Goal: Use online tool/utility: Utilize a website feature to perform a specific function

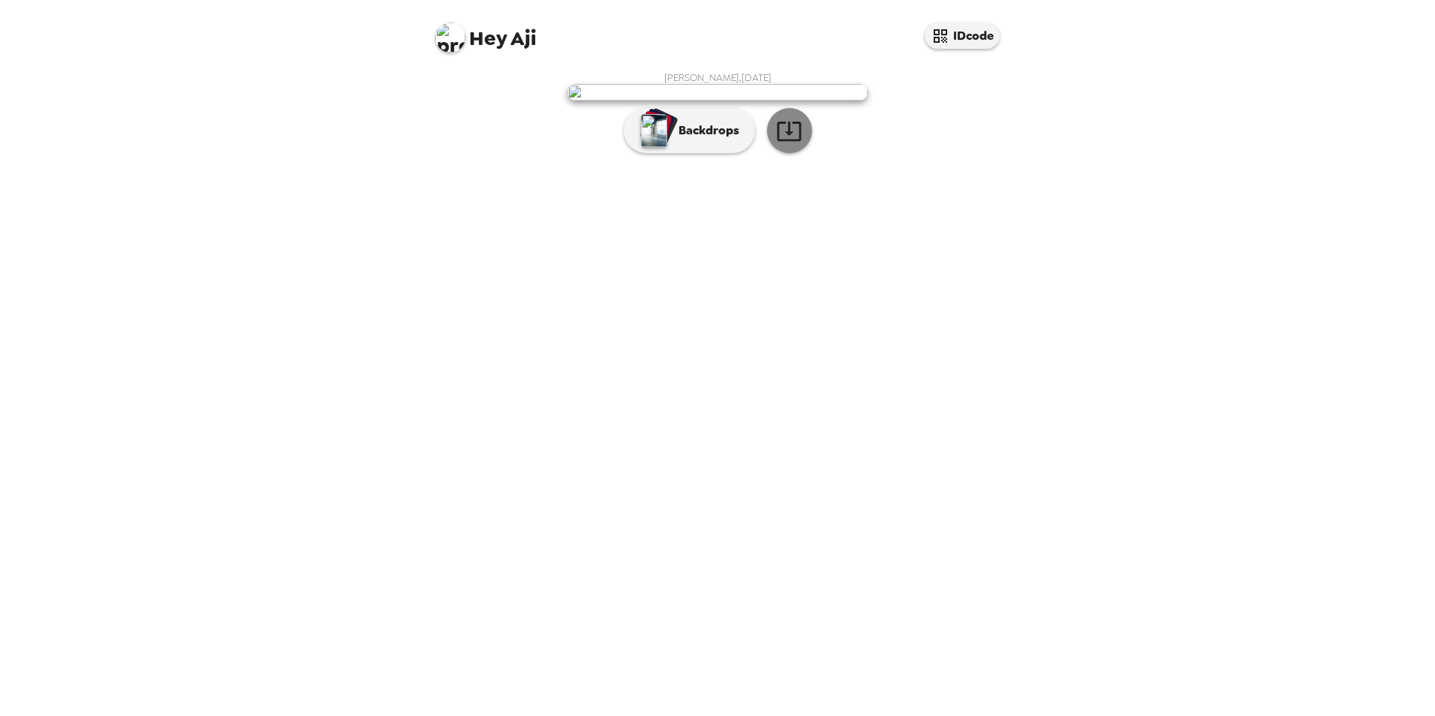
click at [787, 144] on icon "button" at bounding box center [789, 131] width 26 height 26
click at [707, 140] on p "Backdrops" at bounding box center [705, 131] width 68 height 18
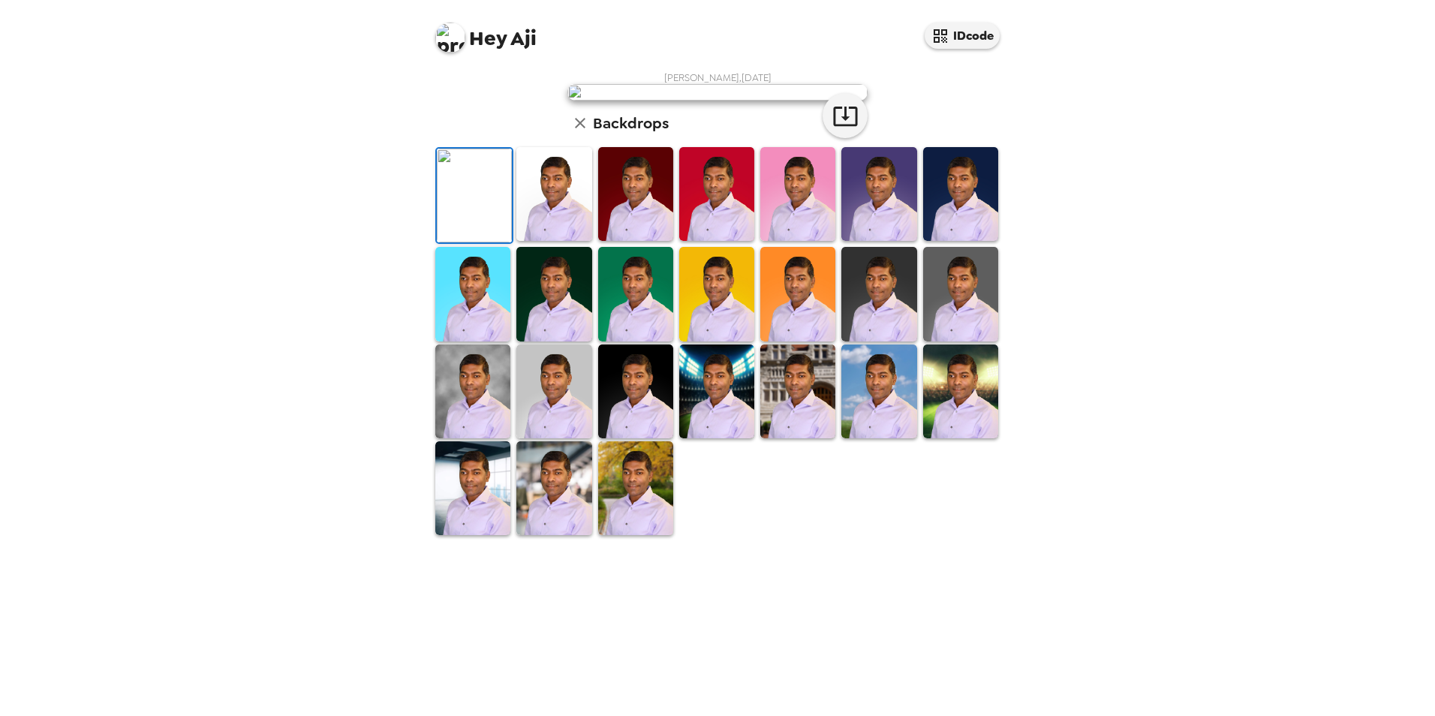
scroll to position [194, 0]
click at [550, 535] on img at bounding box center [553, 488] width 75 height 94
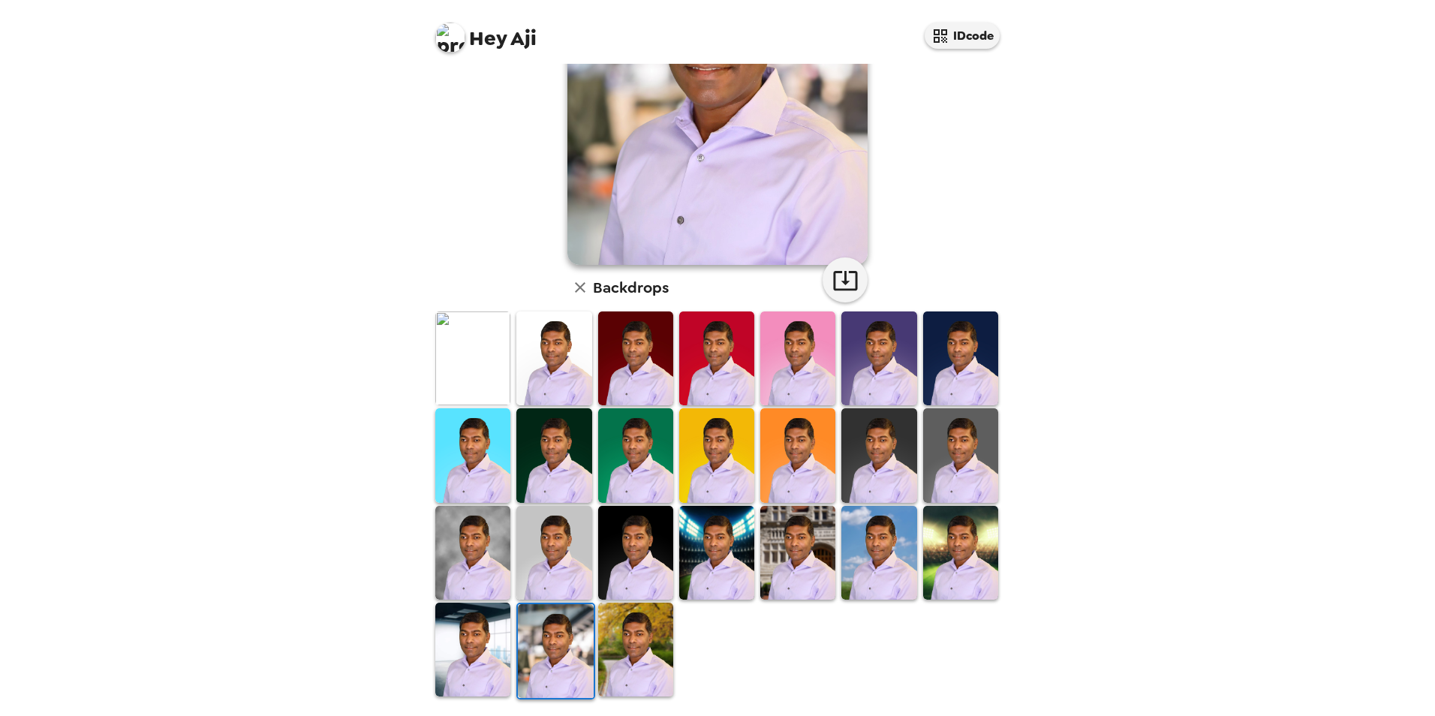
click at [627, 555] on img at bounding box center [635, 553] width 75 height 94
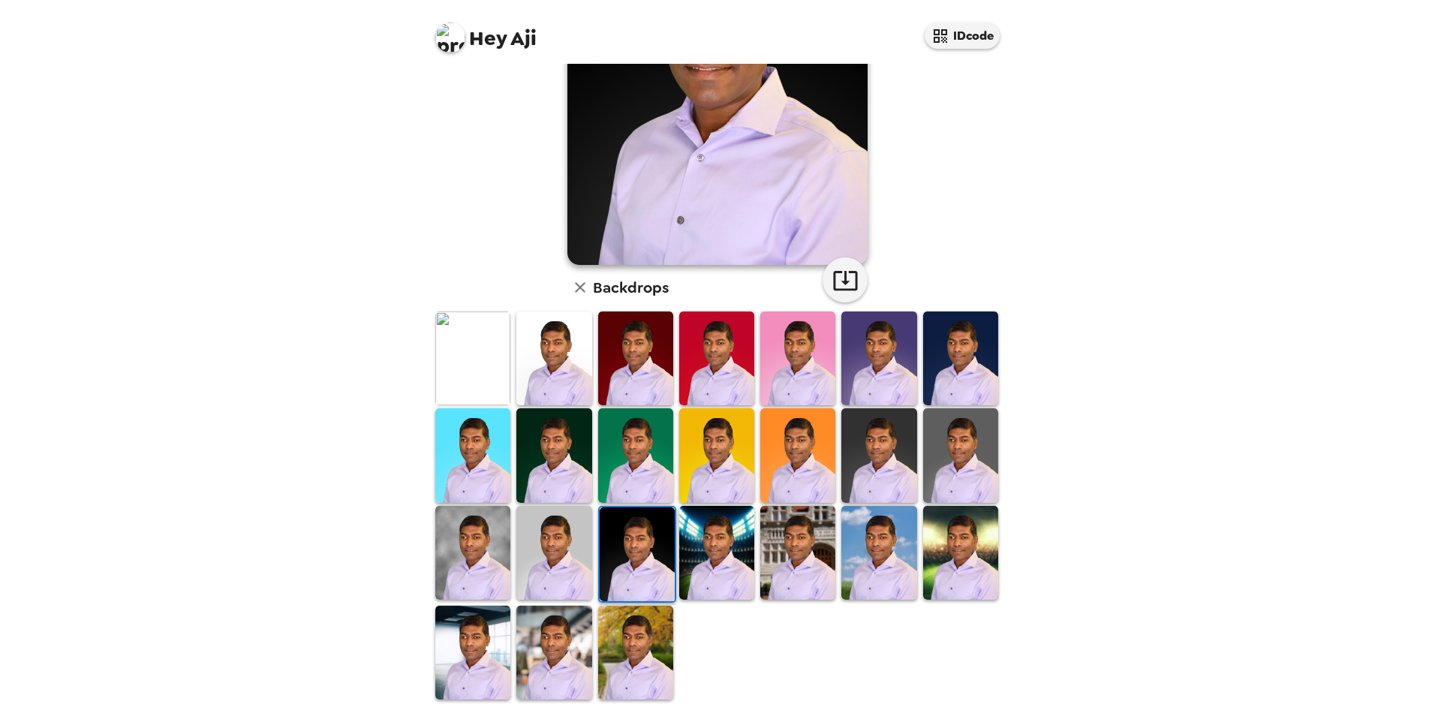
click at [548, 558] on img at bounding box center [553, 553] width 75 height 94
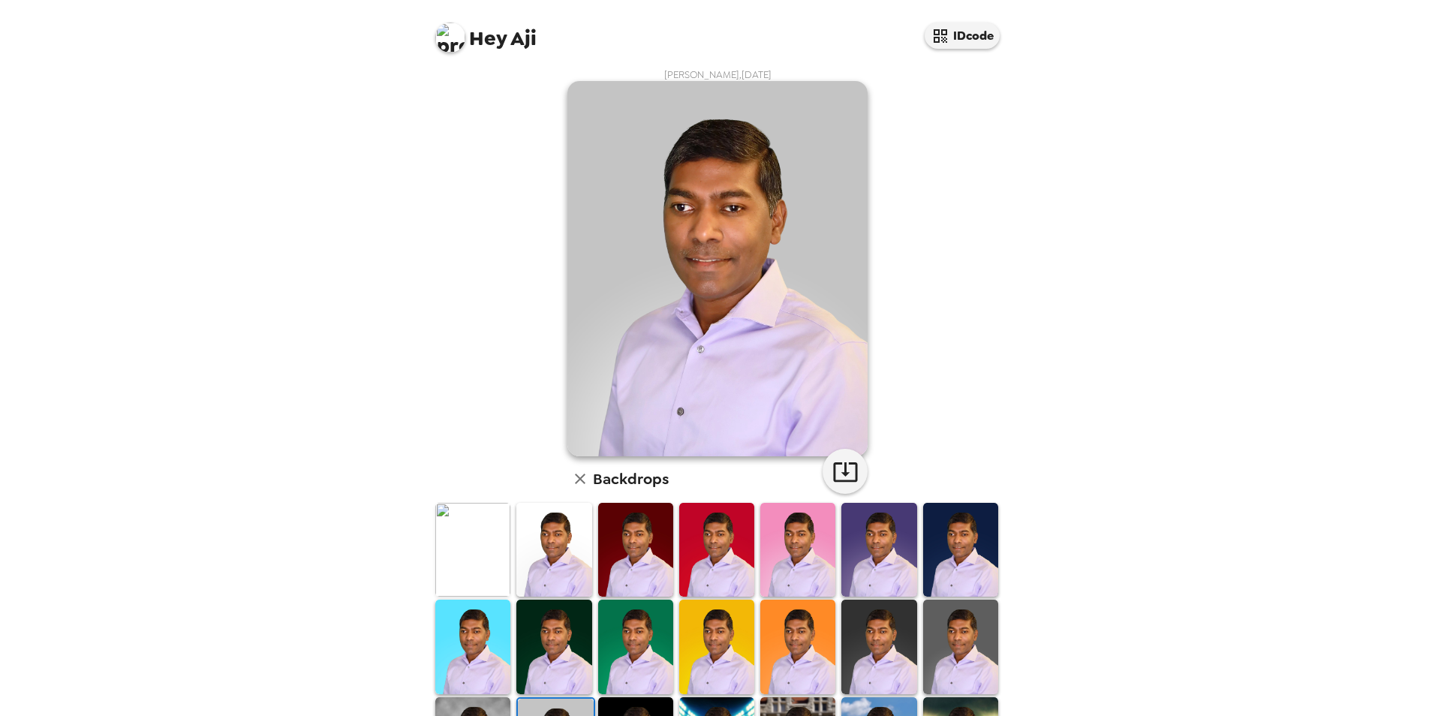
scroll to position [0, 0]
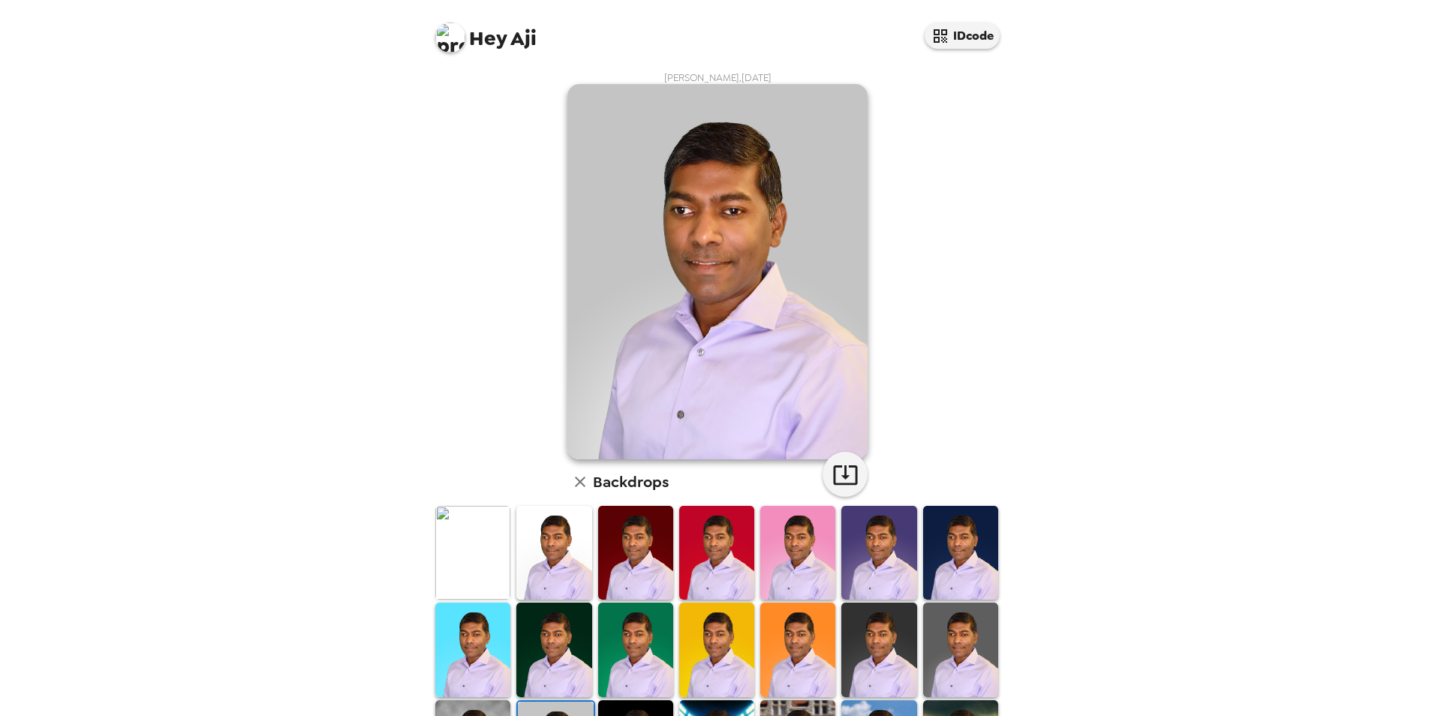
click at [468, 645] on img at bounding box center [472, 650] width 75 height 94
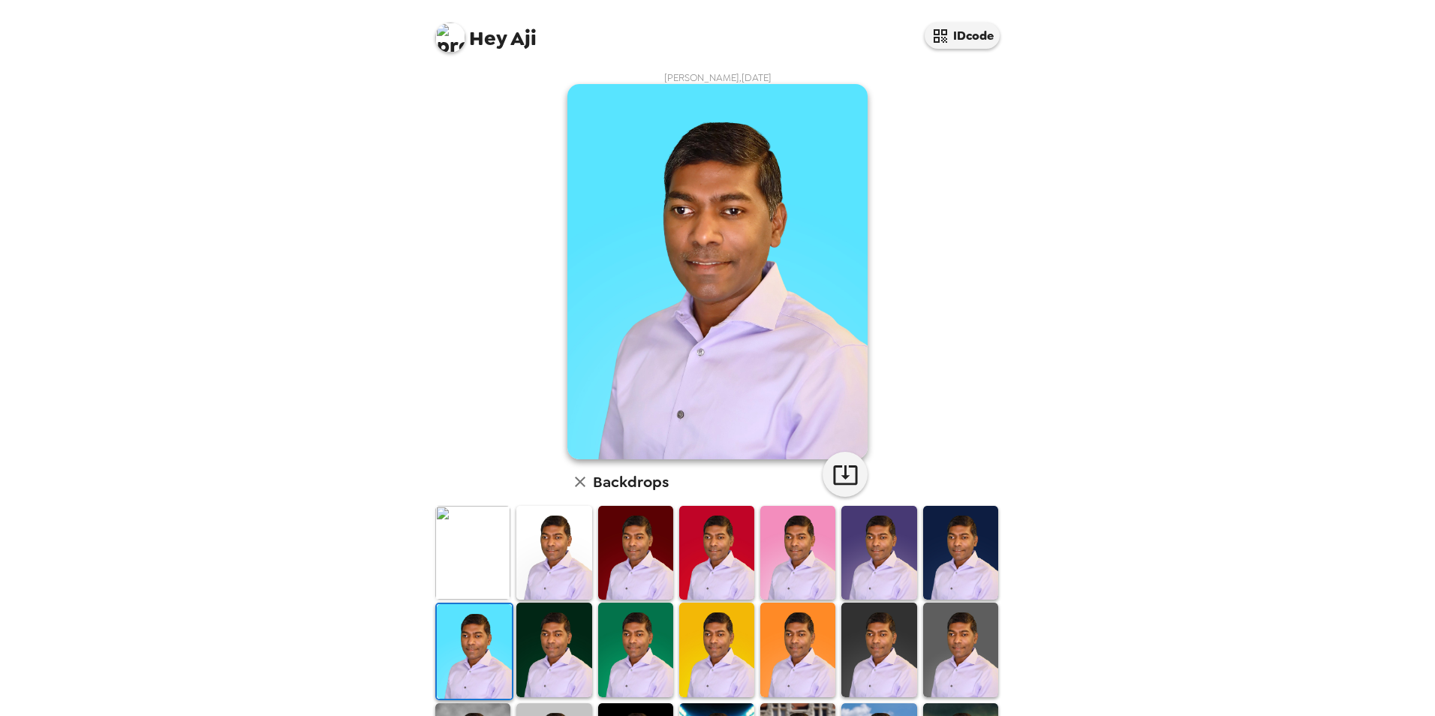
click at [570, 568] on img at bounding box center [553, 553] width 75 height 94
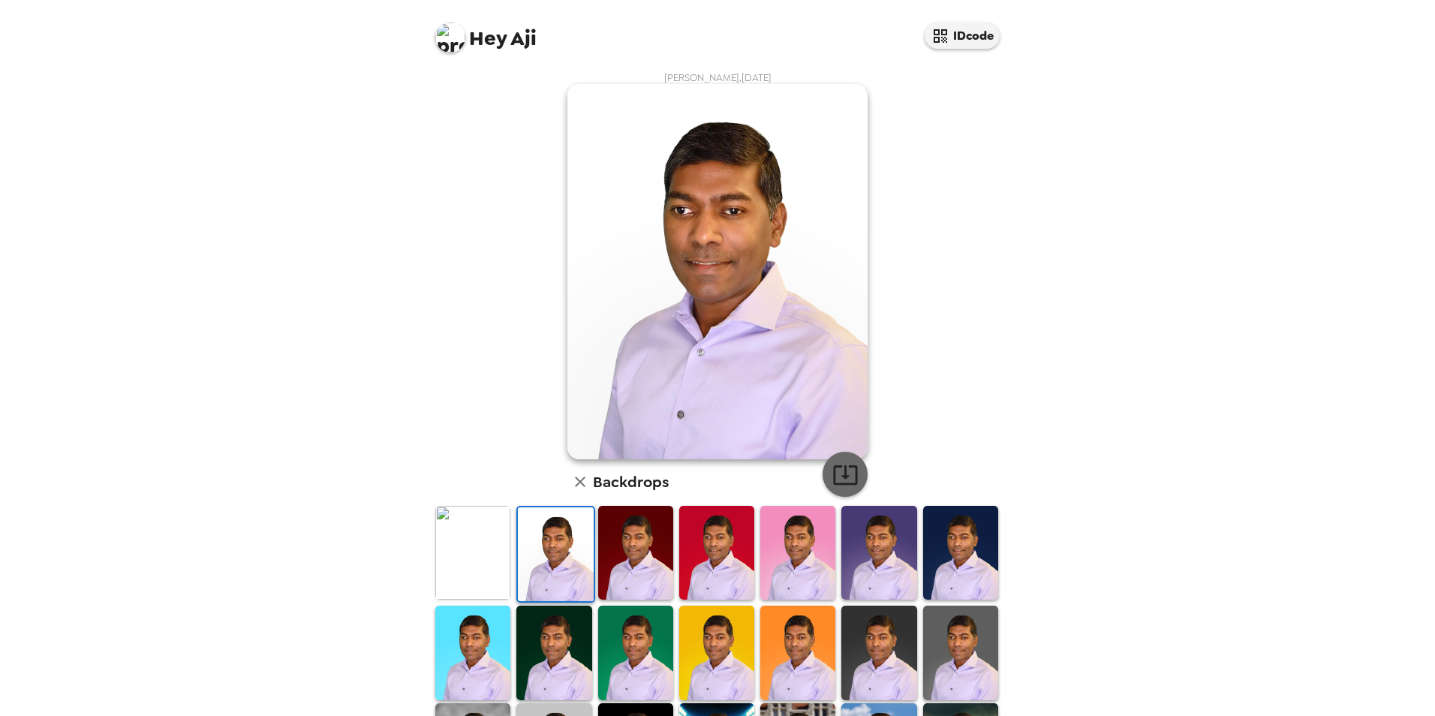
click at [846, 471] on icon "button" at bounding box center [845, 475] width 26 height 26
click at [613, 567] on img at bounding box center [635, 553] width 75 height 94
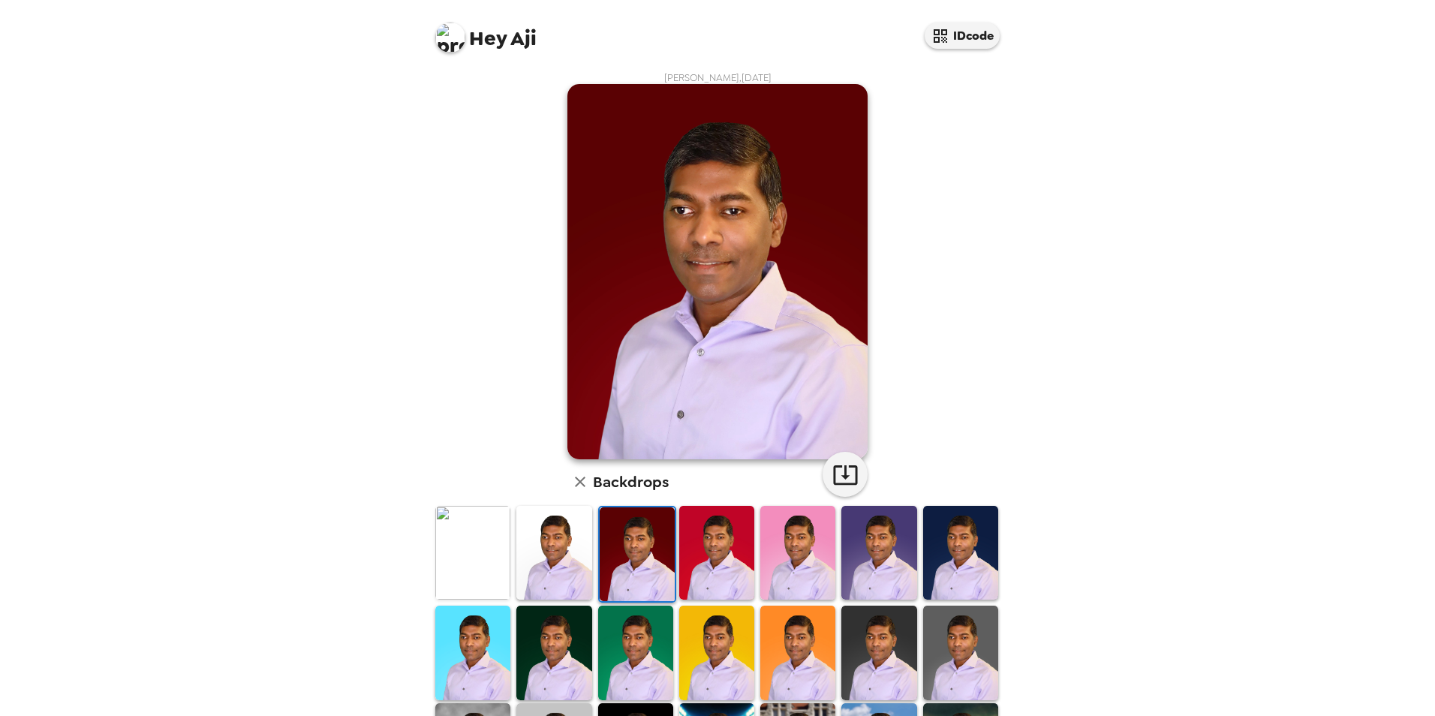
click at [709, 567] on img at bounding box center [716, 553] width 75 height 94
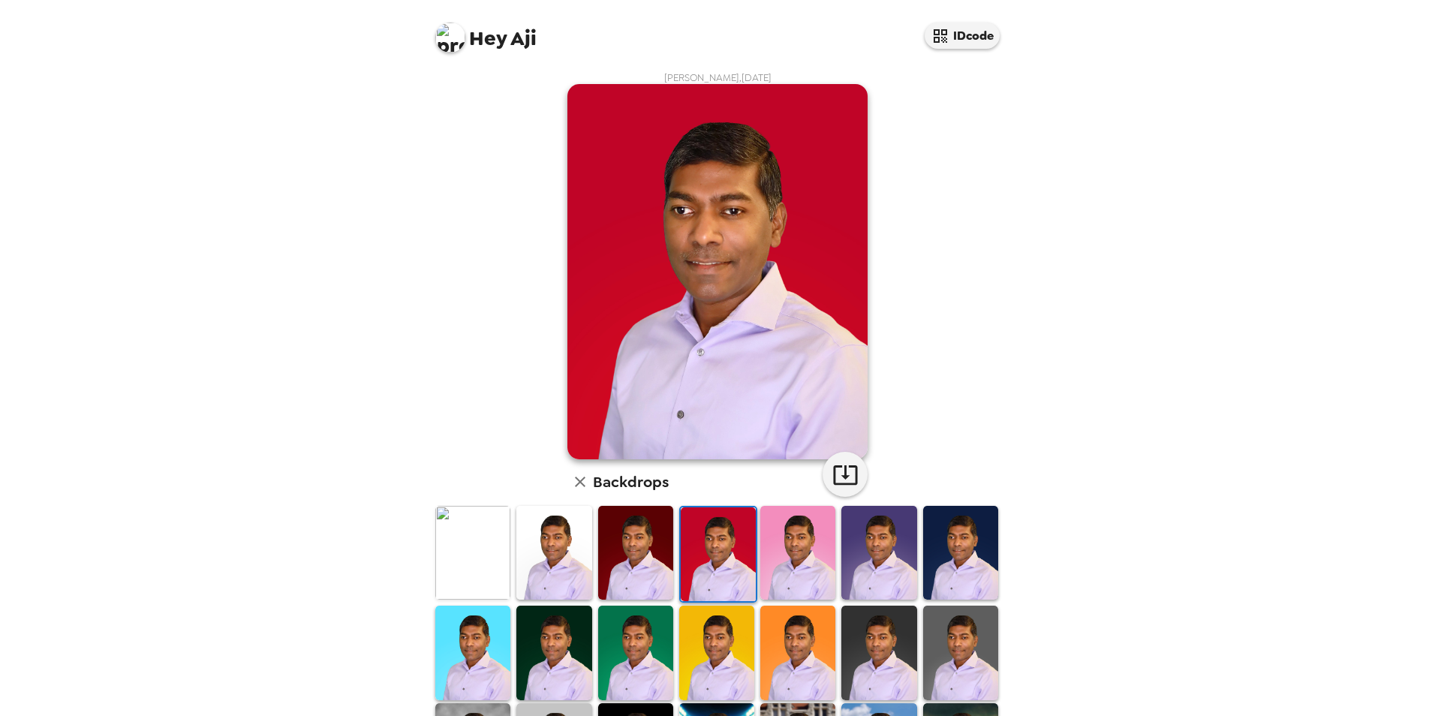
click at [812, 573] on img at bounding box center [797, 553] width 75 height 94
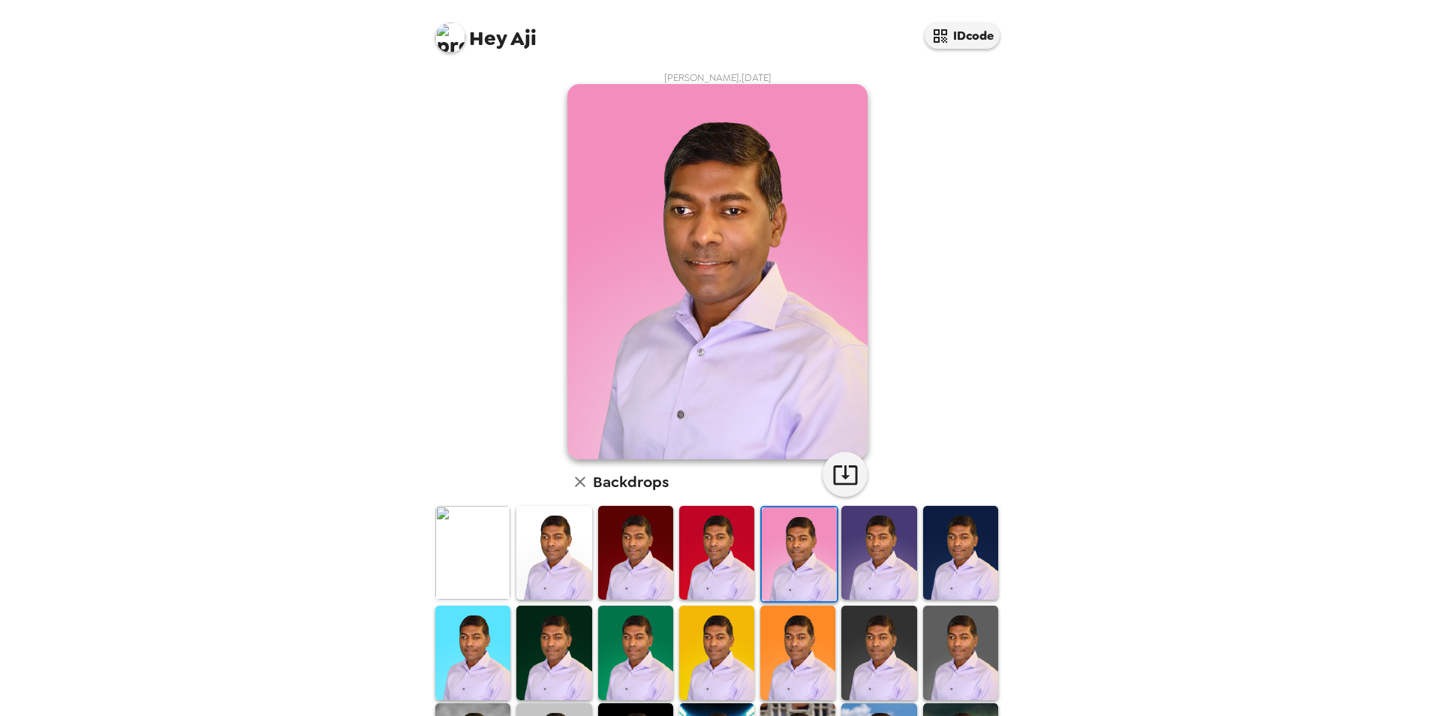
click at [868, 579] on img at bounding box center [878, 553] width 75 height 94
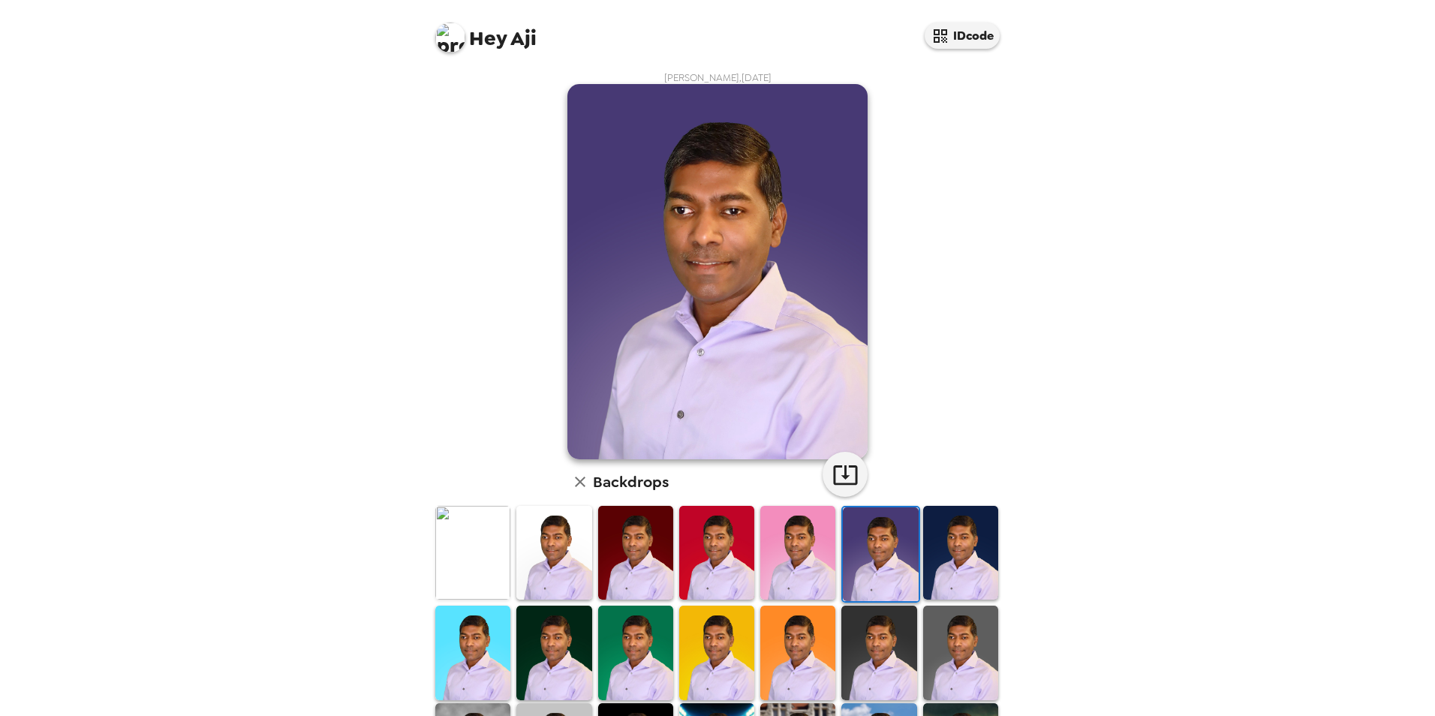
click at [953, 575] on img at bounding box center [960, 553] width 75 height 94
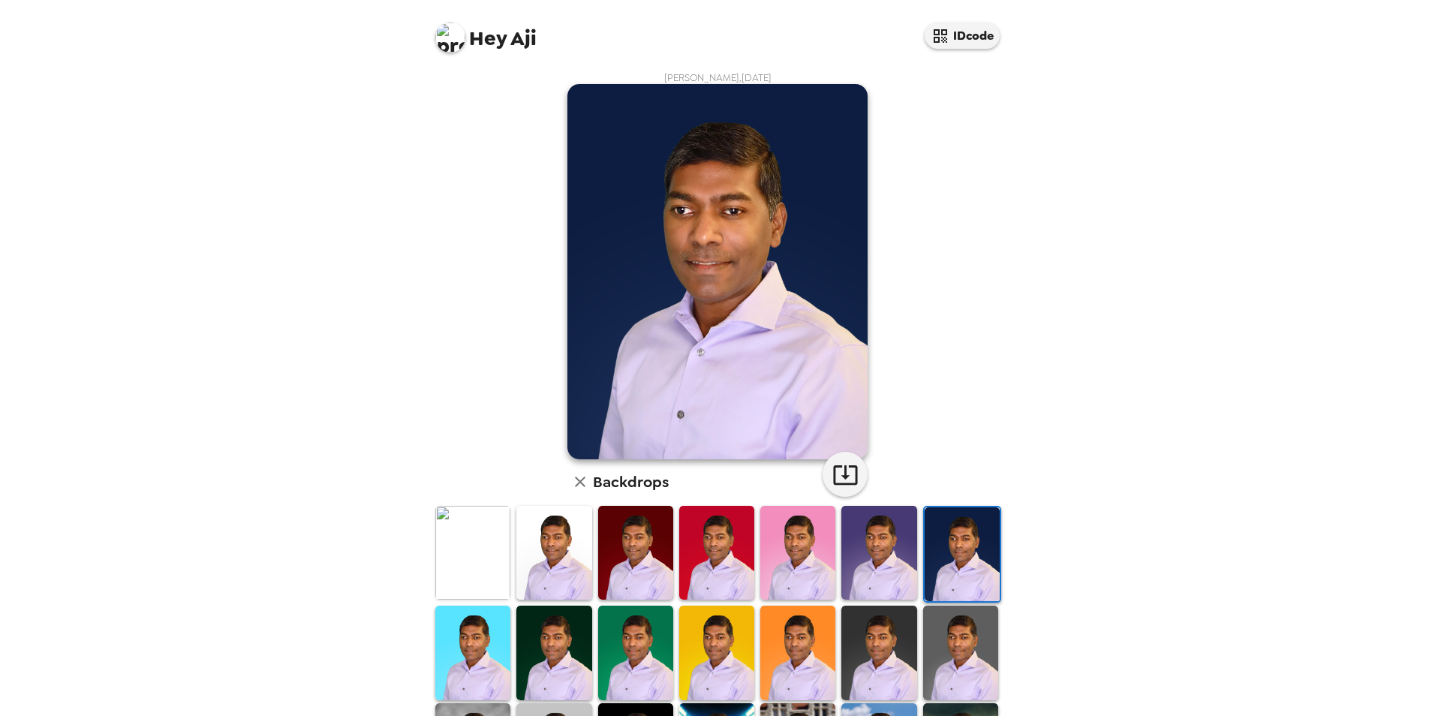
click at [950, 634] on img at bounding box center [960, 653] width 75 height 94
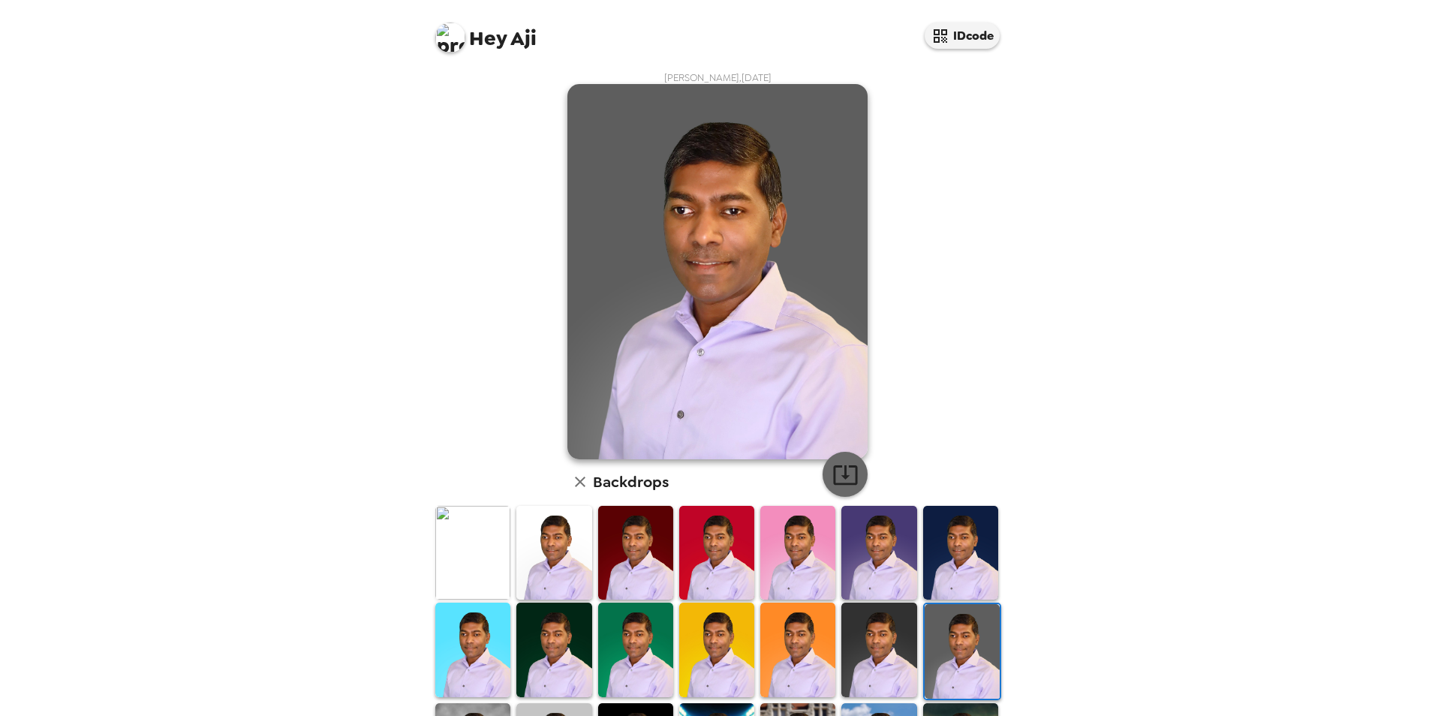
click at [832, 470] on icon "button" at bounding box center [845, 475] width 26 height 26
click at [875, 641] on img at bounding box center [878, 650] width 75 height 94
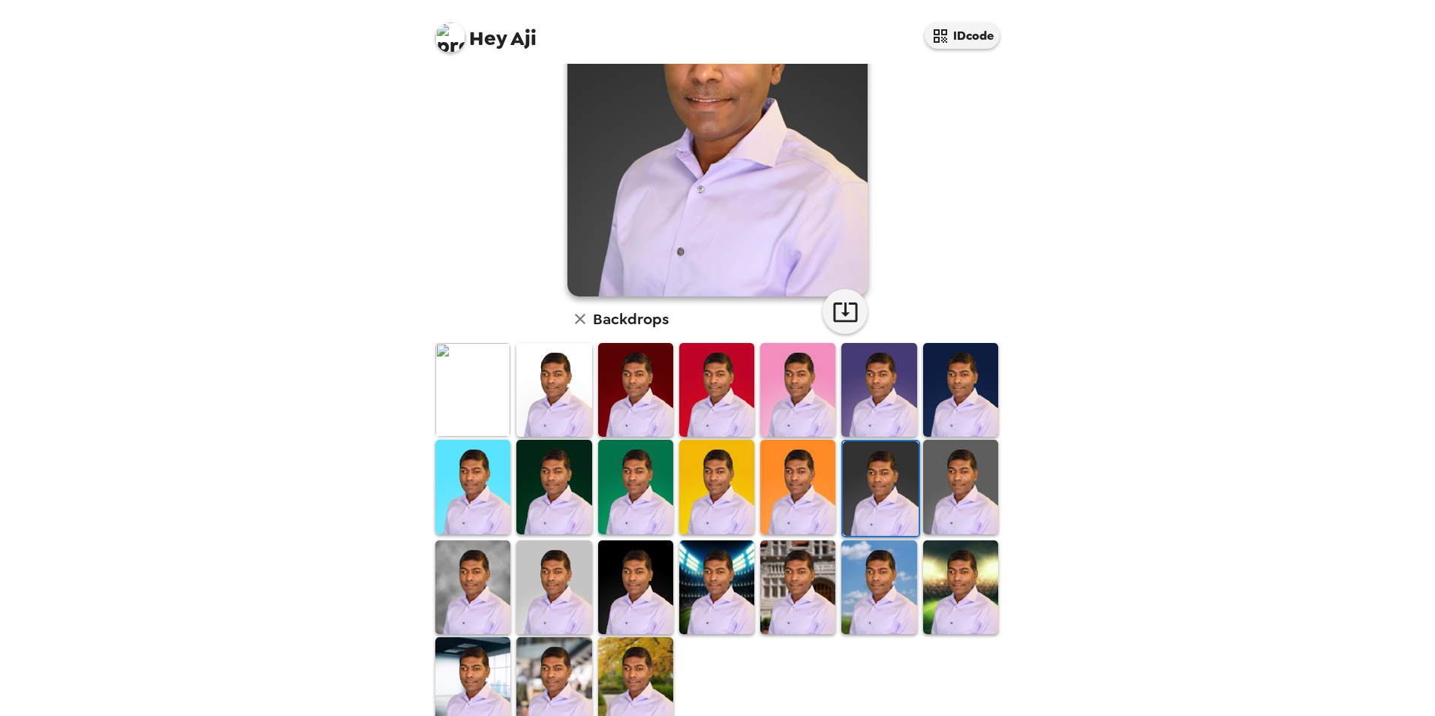
scroll to position [194, 0]
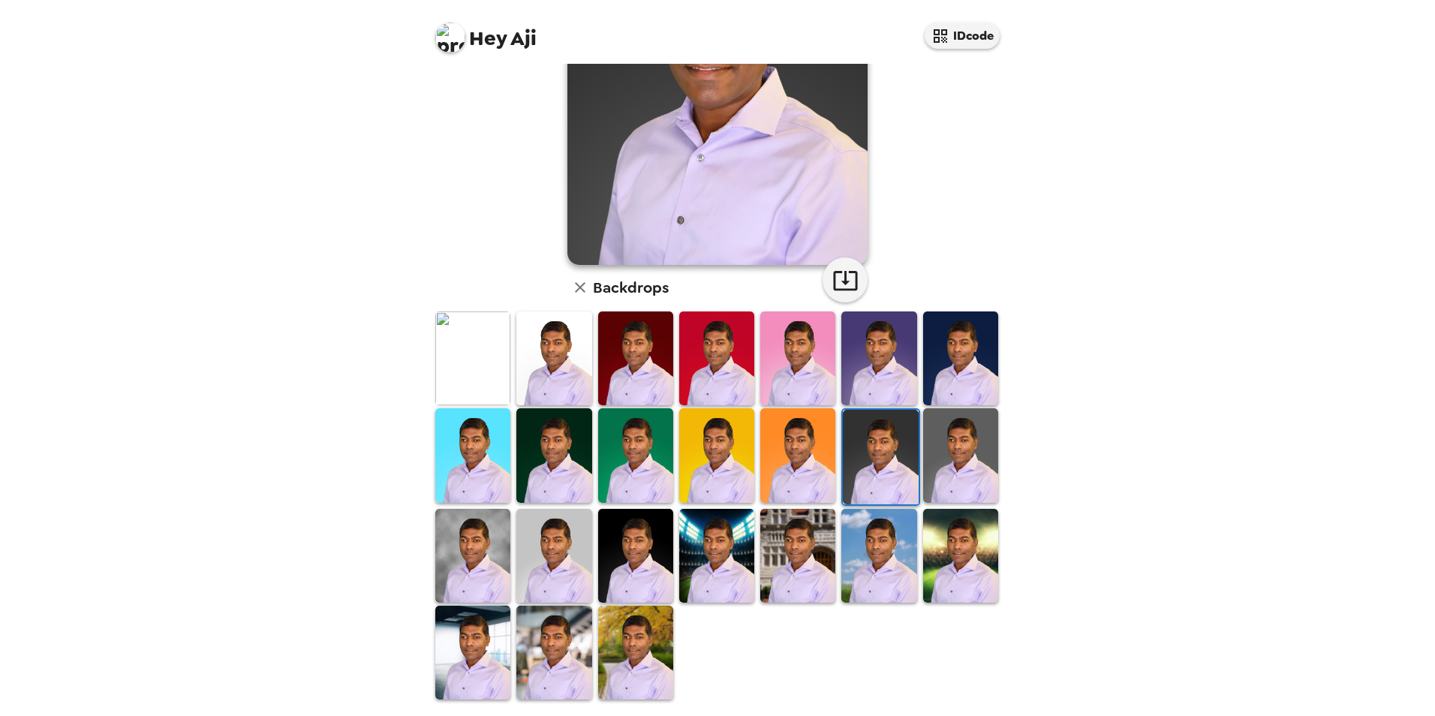
click at [550, 567] on img at bounding box center [553, 556] width 75 height 94
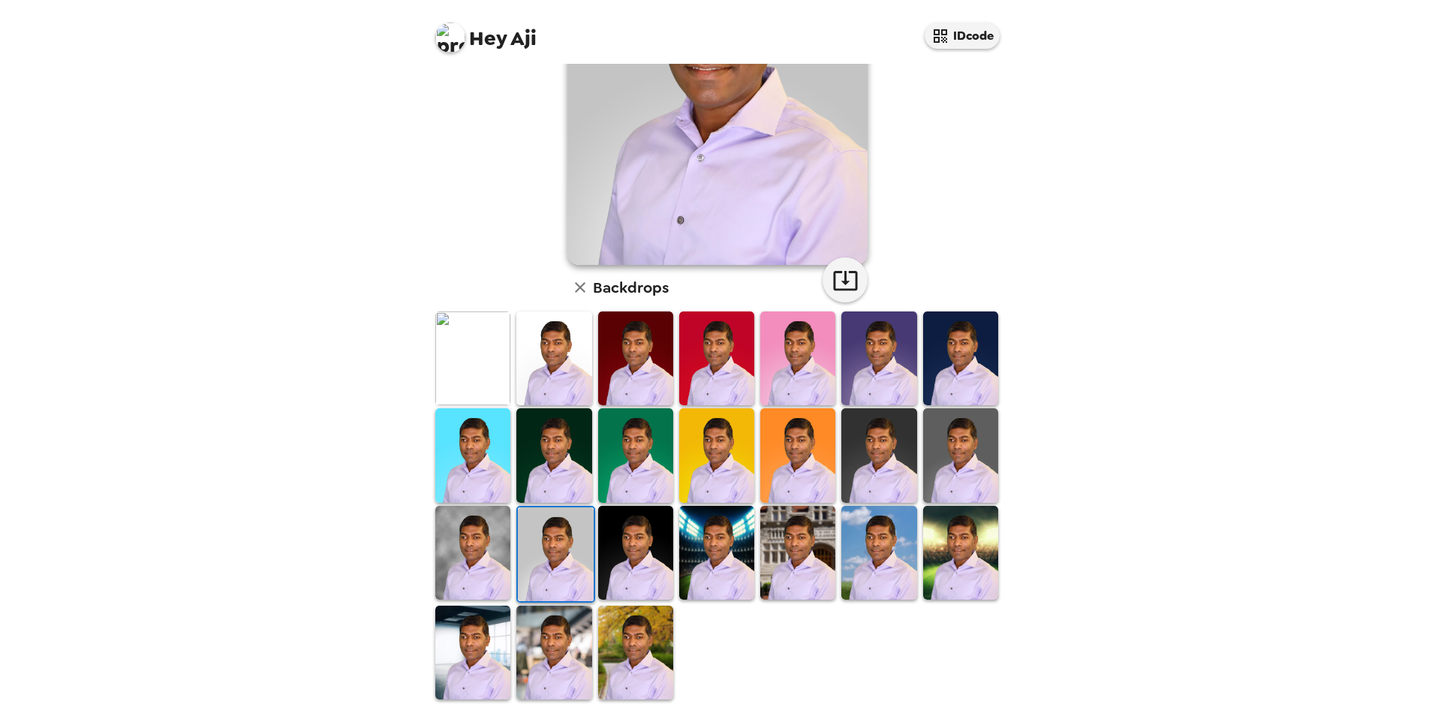
scroll to position [44, 0]
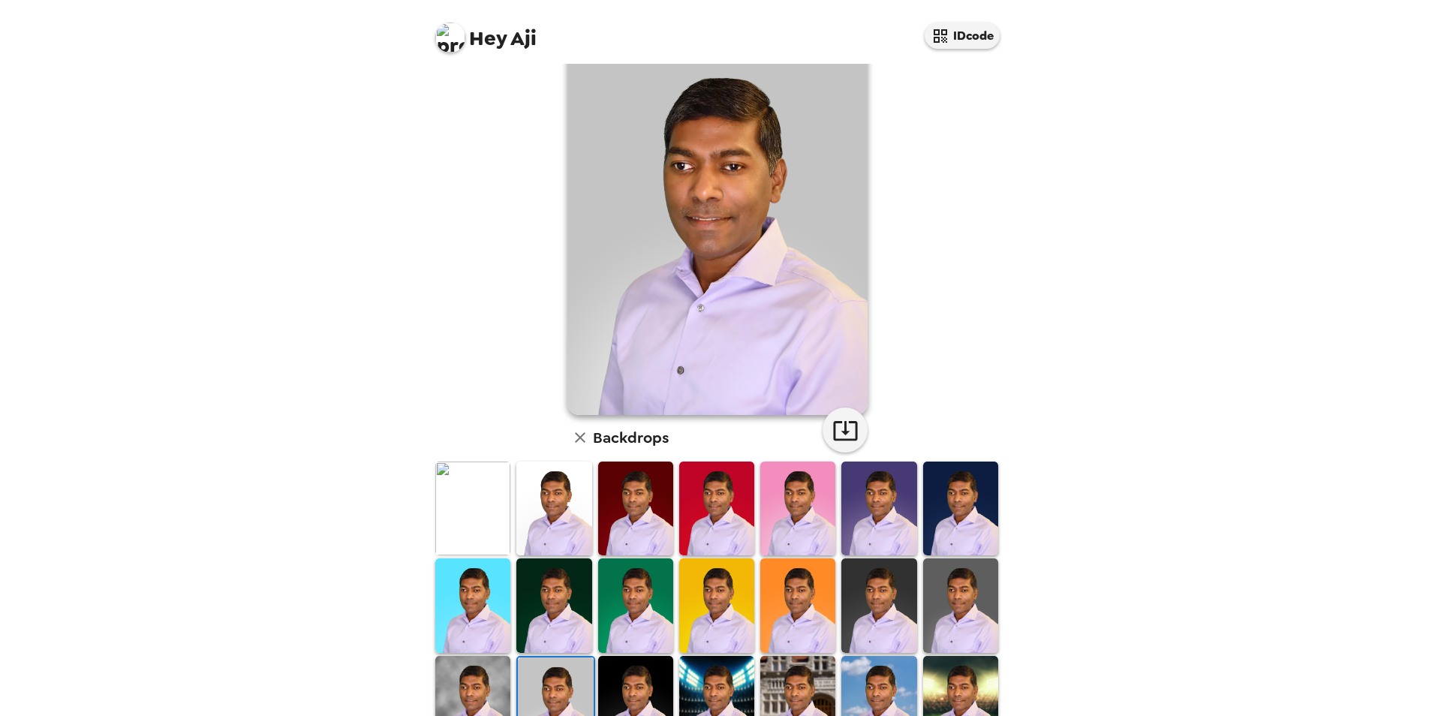
click at [489, 664] on img at bounding box center [472, 703] width 75 height 94
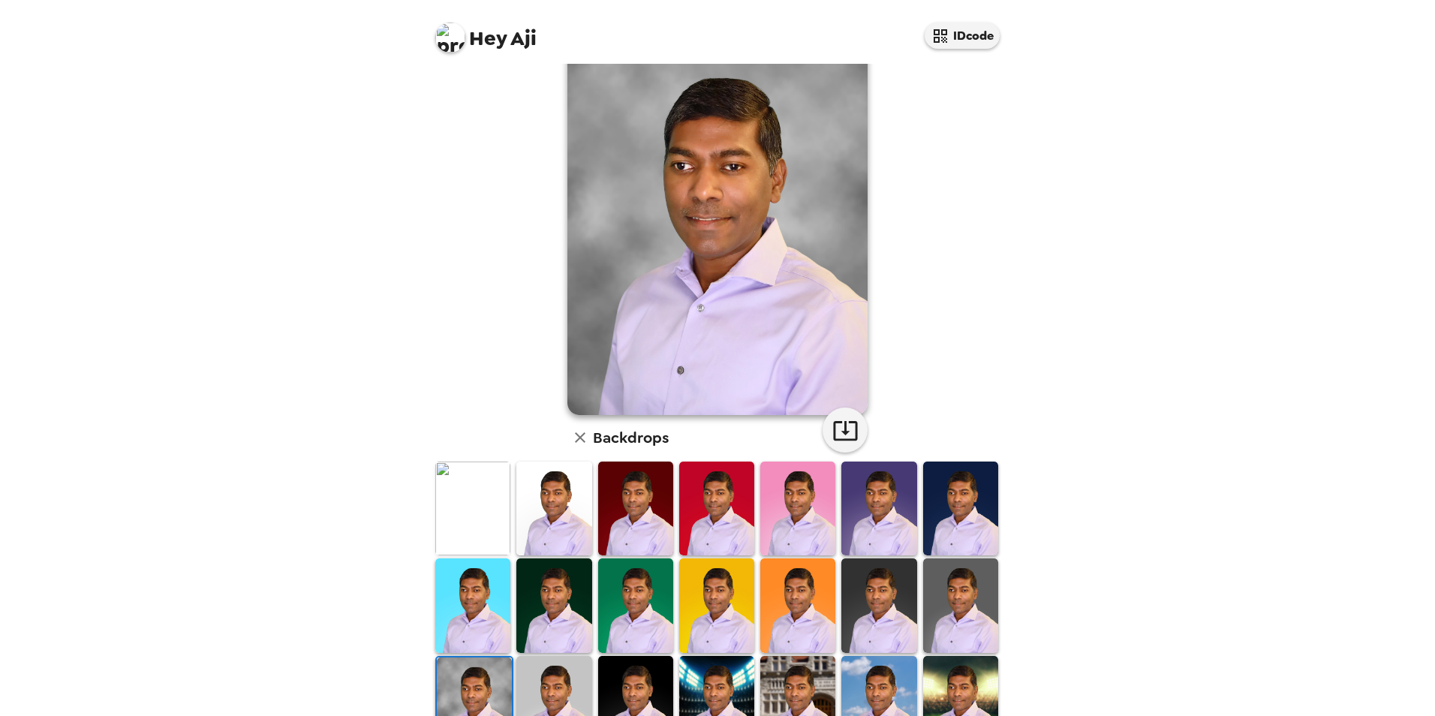
scroll to position [0, 0]
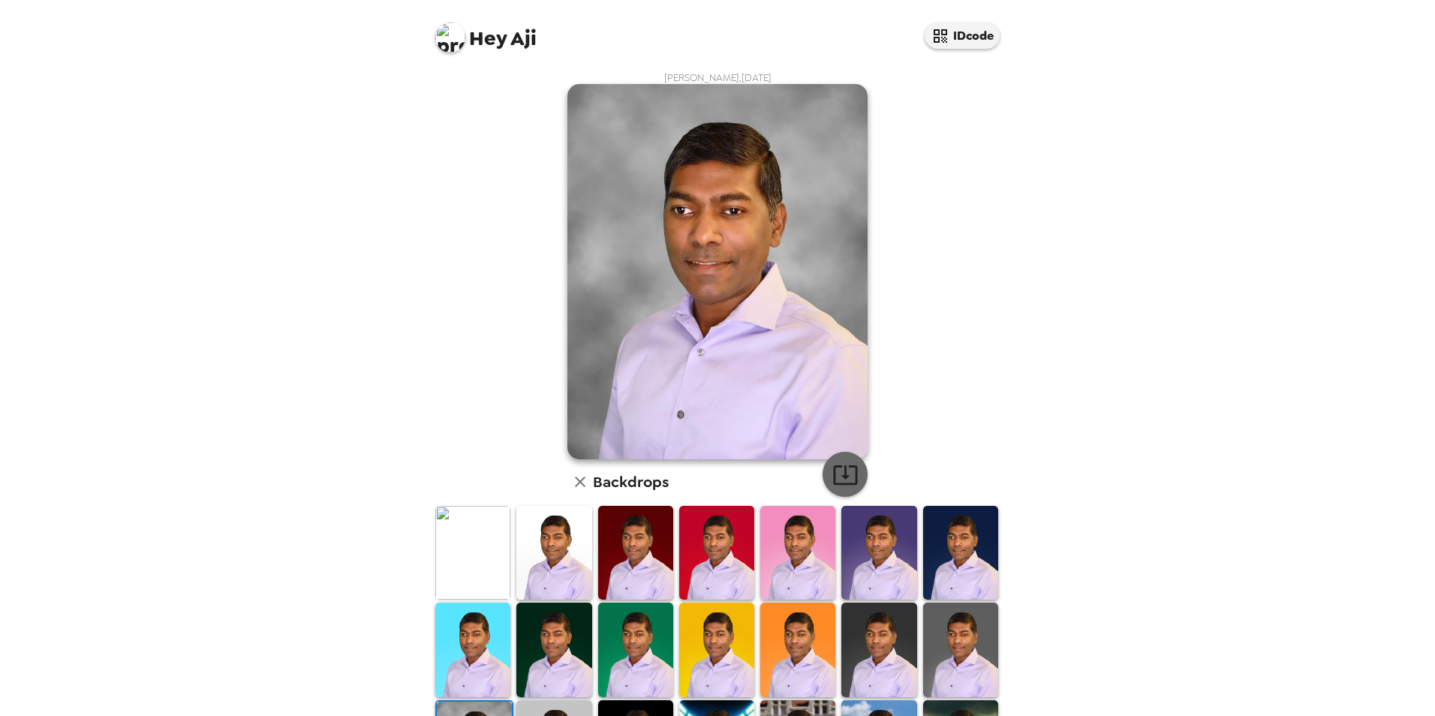
click at [840, 462] on icon "button" at bounding box center [845, 475] width 26 height 26
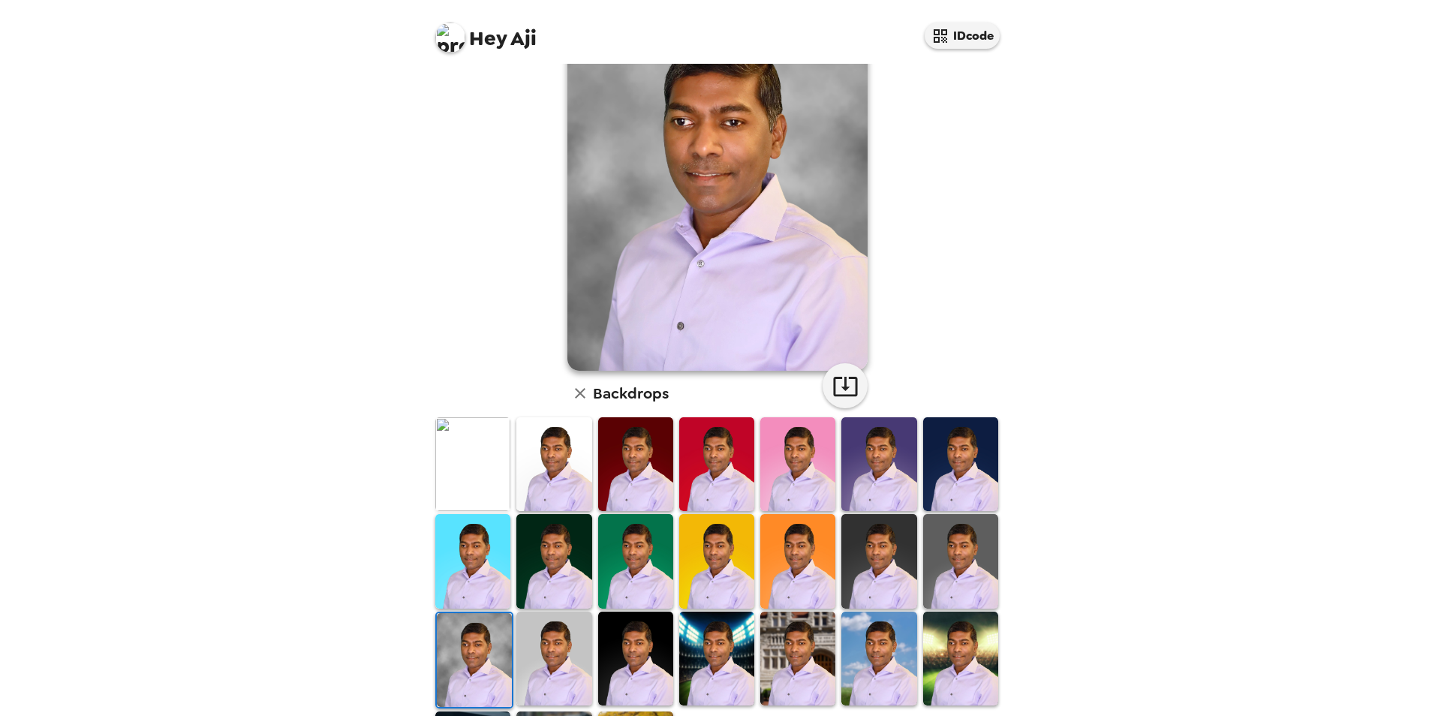
scroll to position [194, 0]
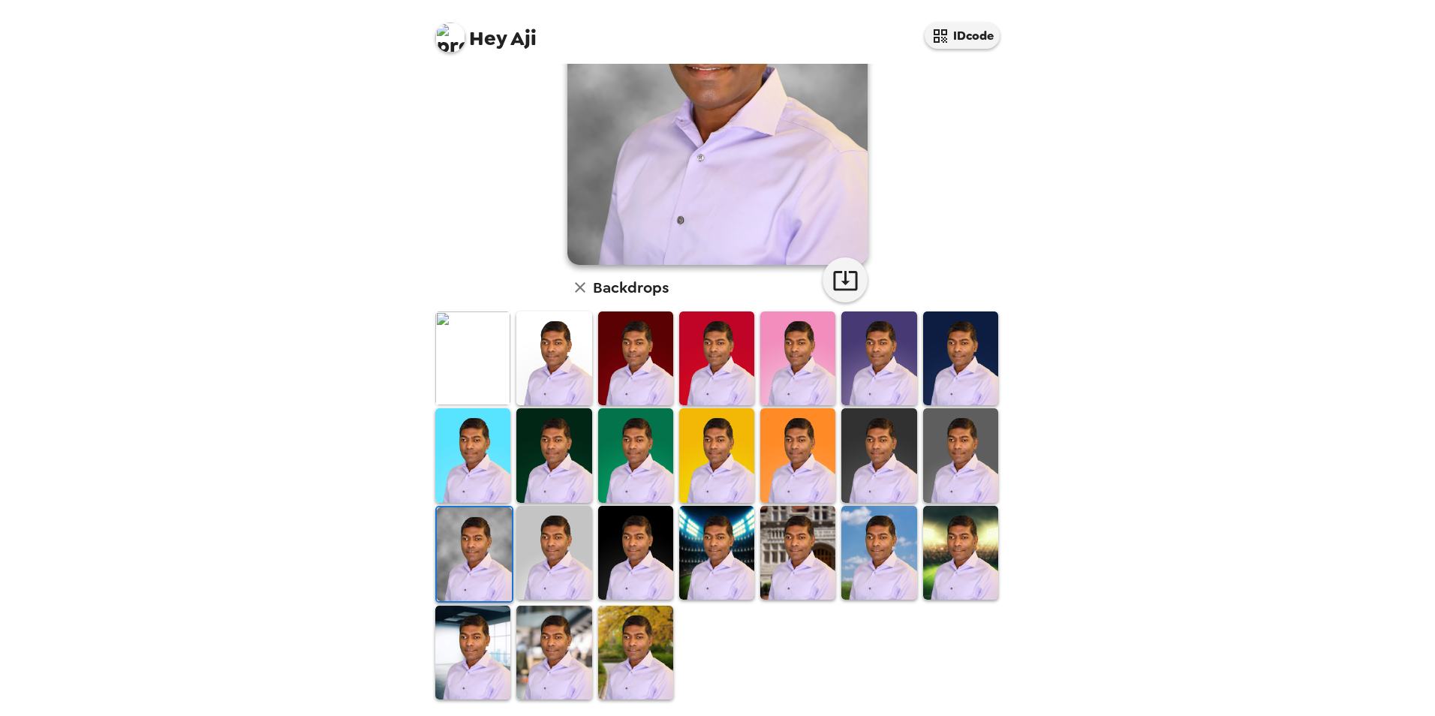
click at [639, 643] on img at bounding box center [635, 653] width 75 height 94
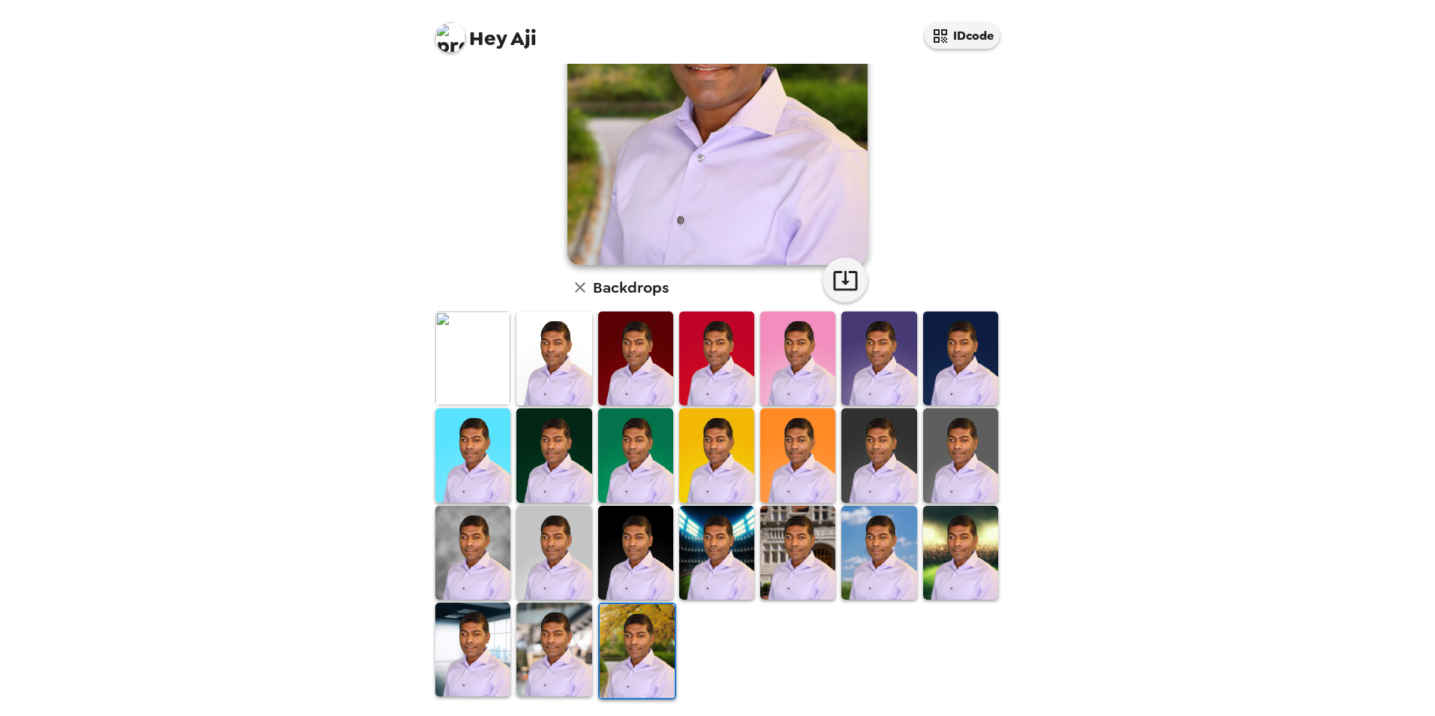
click at [456, 657] on img at bounding box center [472, 650] width 75 height 94
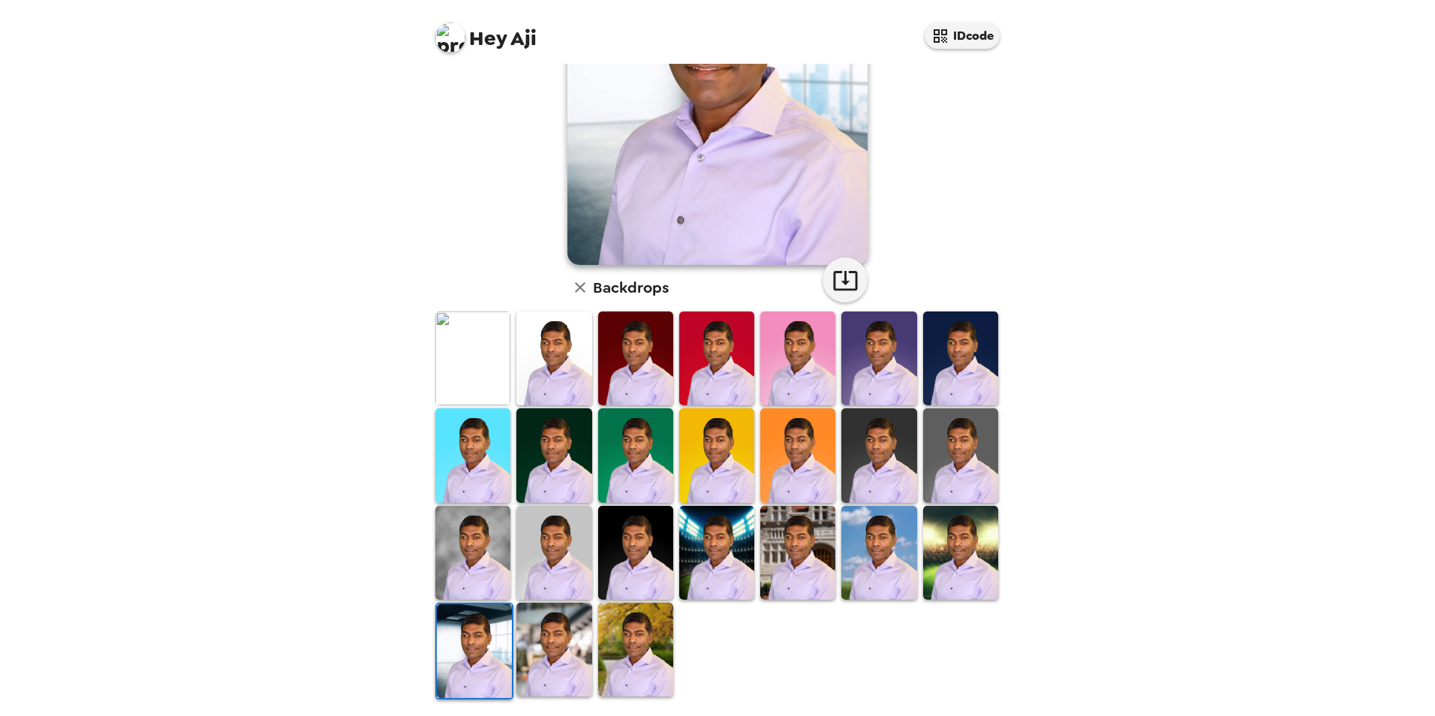
click at [957, 368] on img at bounding box center [960, 359] width 75 height 94
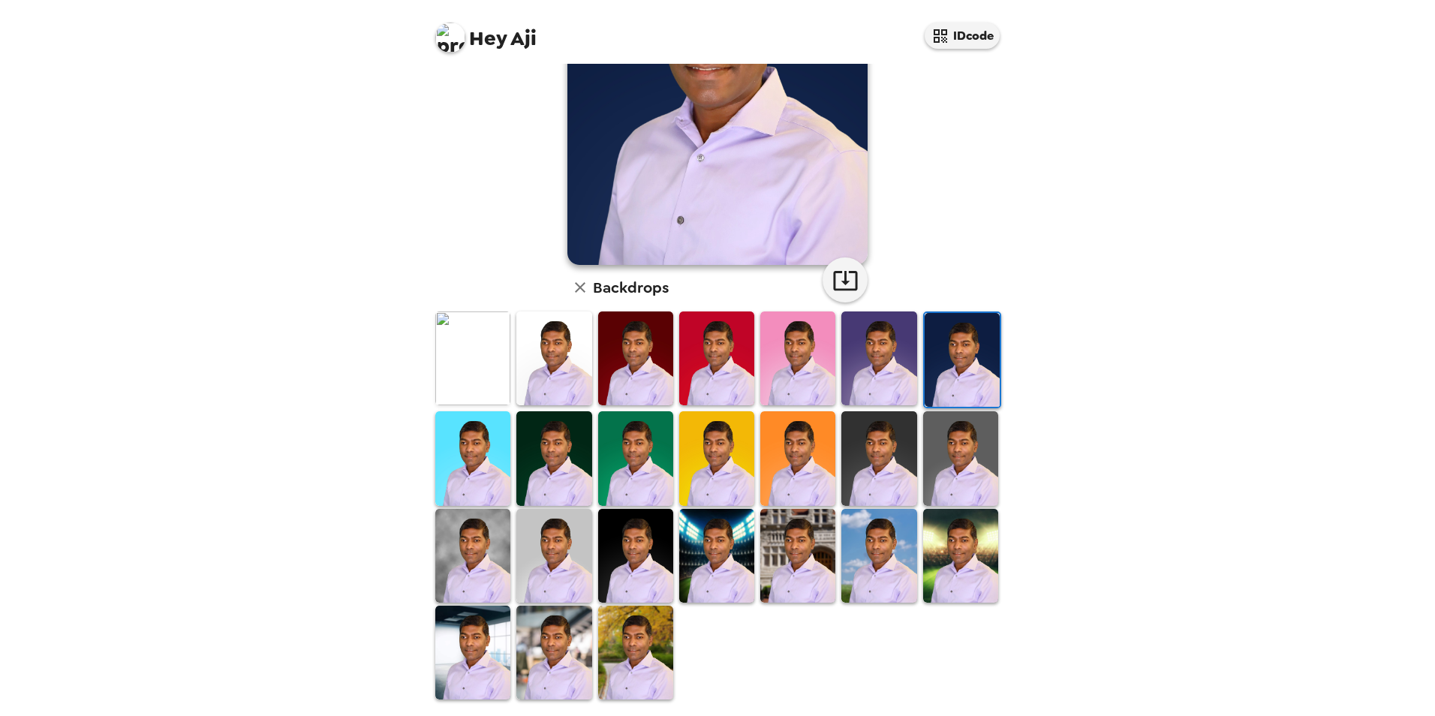
click at [483, 338] on img at bounding box center [472, 359] width 75 height 94
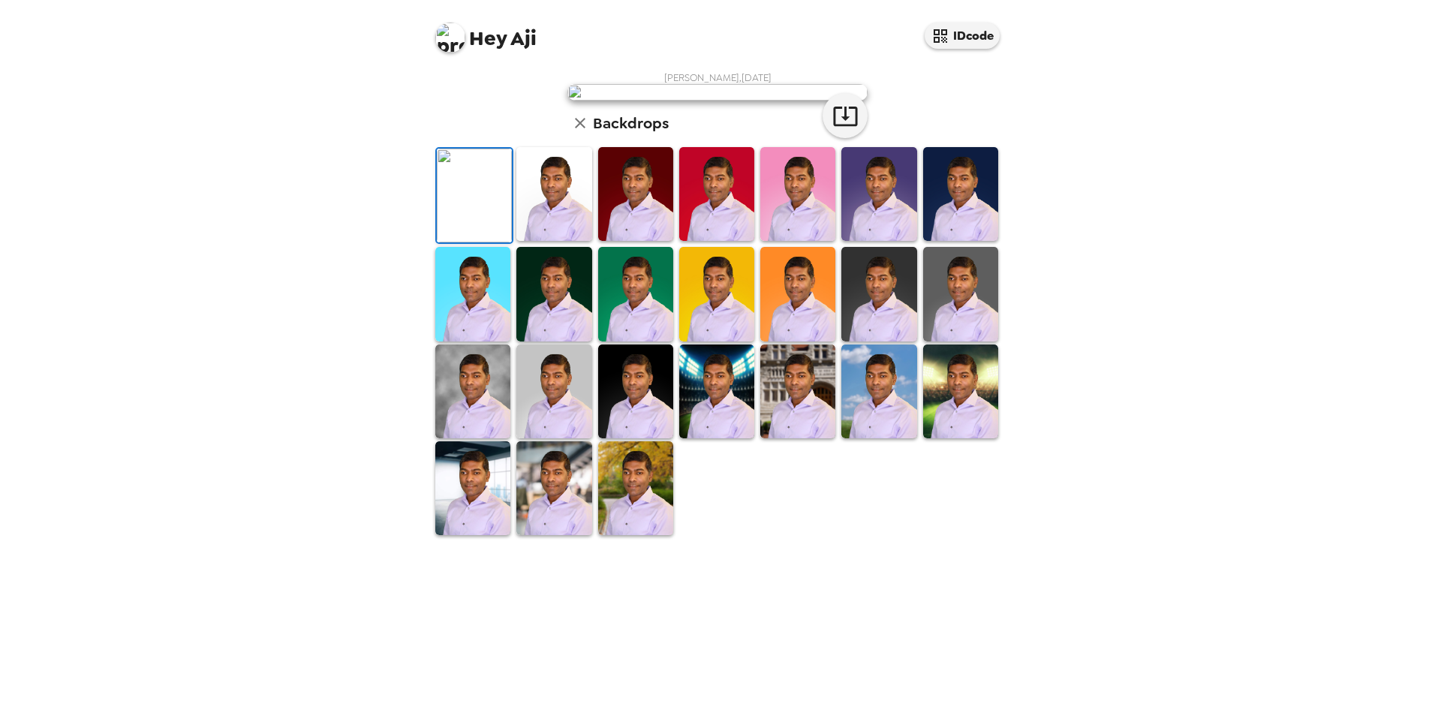
scroll to position [194, 0]
click at [947, 341] on img at bounding box center [960, 294] width 75 height 94
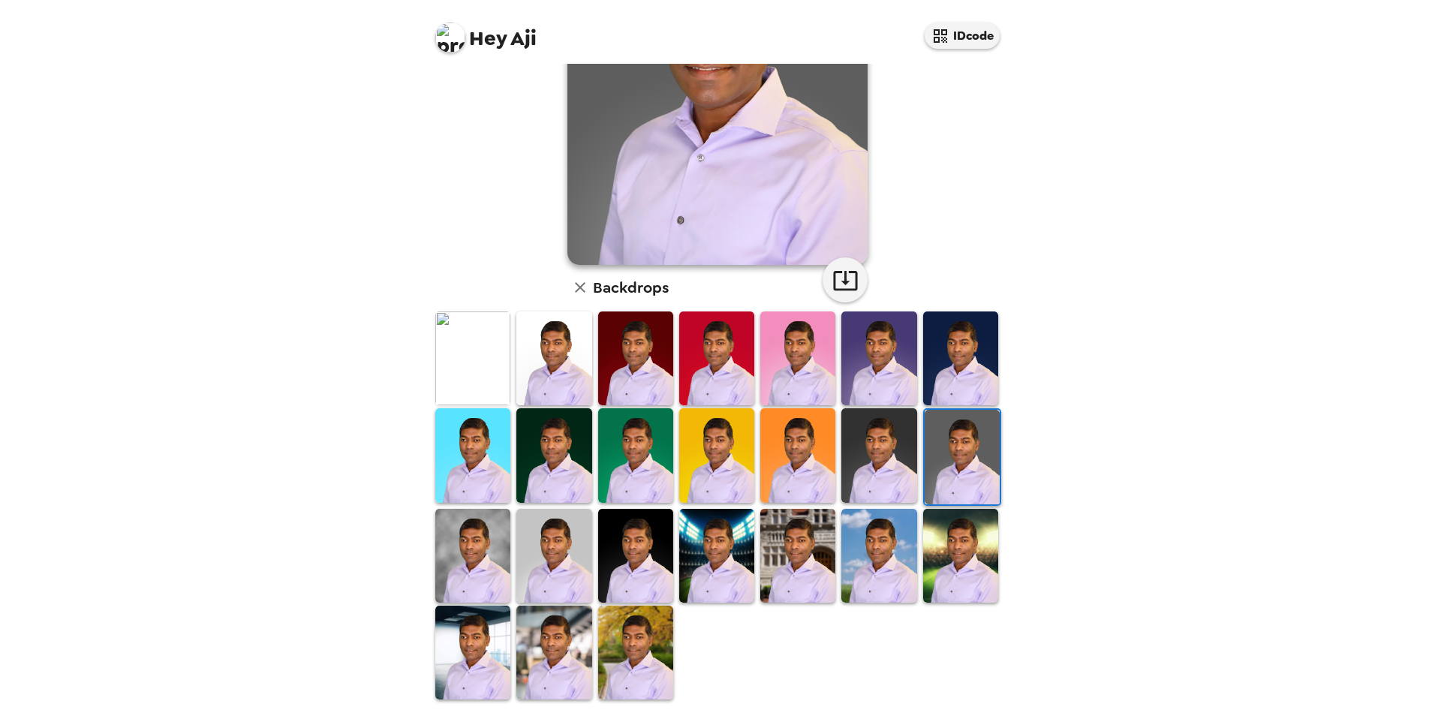
click at [543, 560] on img at bounding box center [553, 556] width 75 height 94
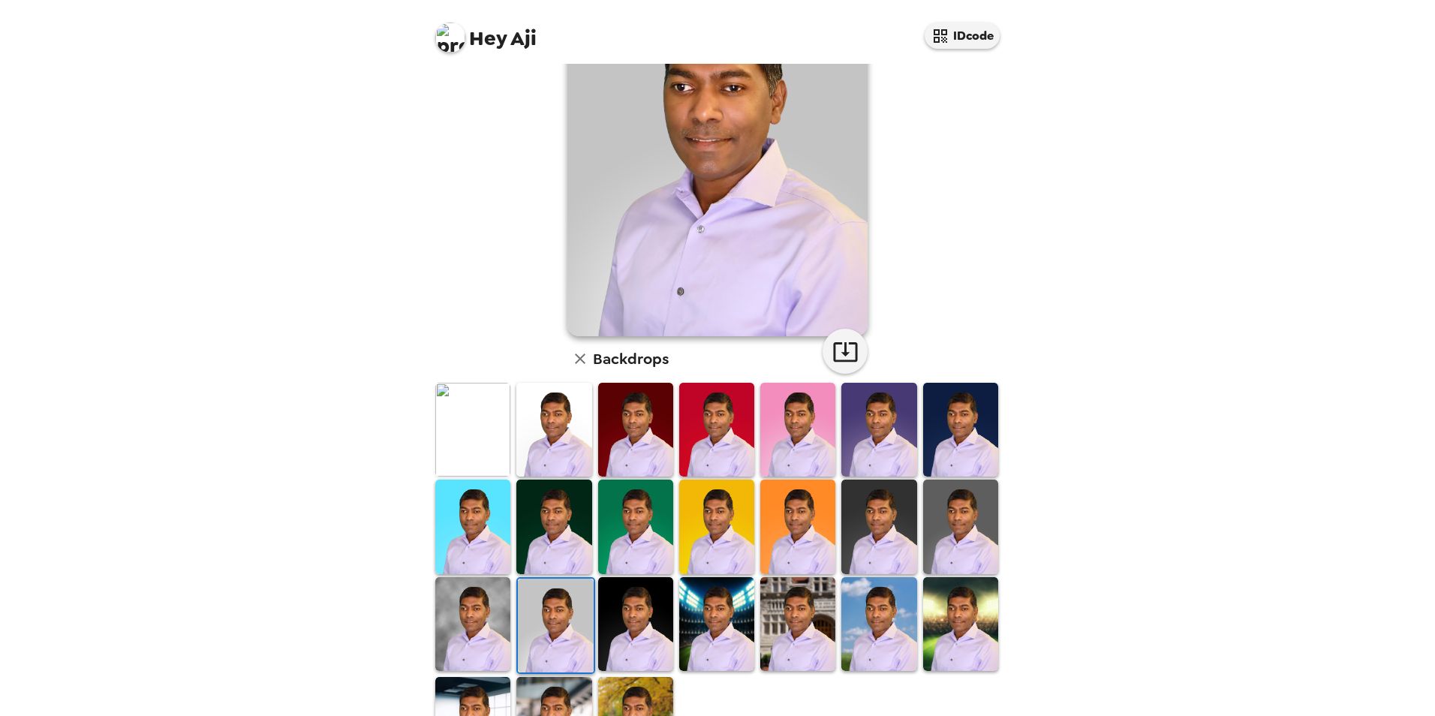
scroll to position [44, 0]
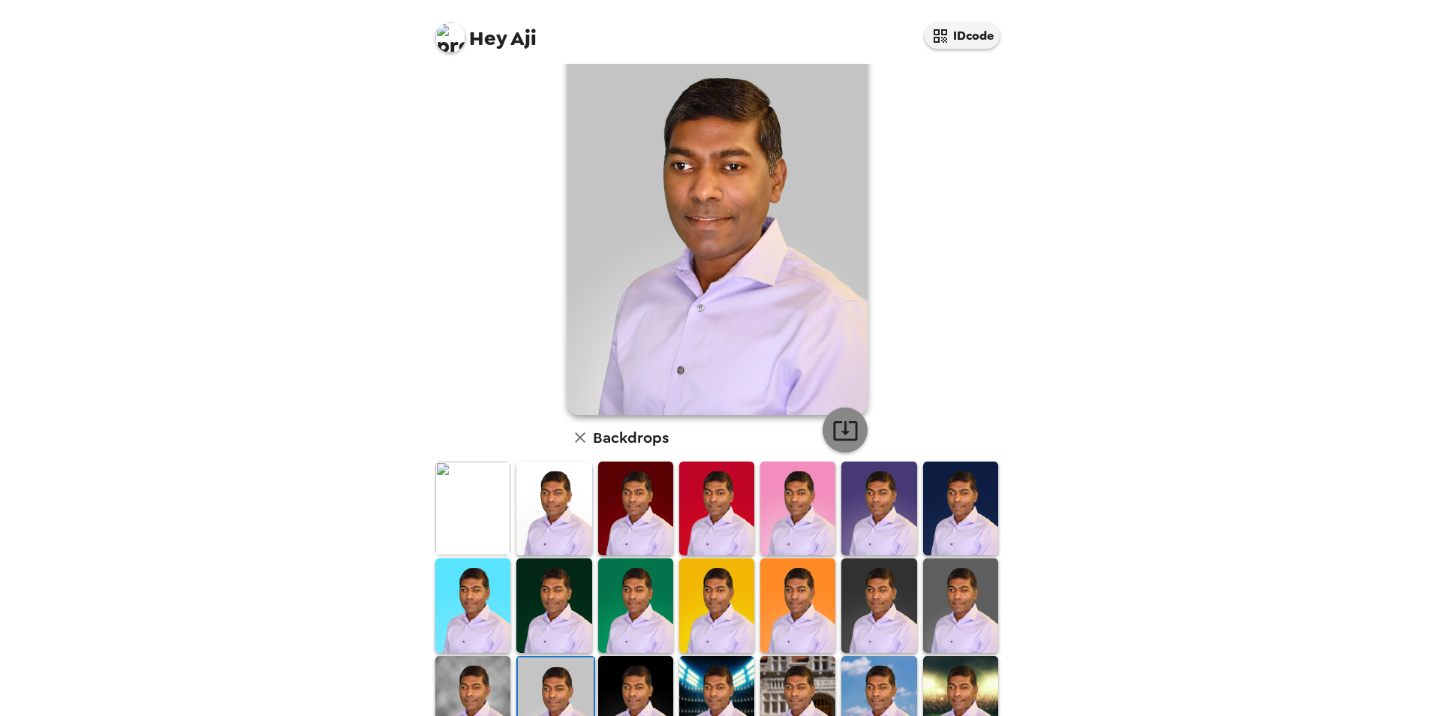
click at [842, 439] on icon "button" at bounding box center [845, 431] width 24 height 20
click at [462, 525] on img at bounding box center [472, 509] width 75 height 94
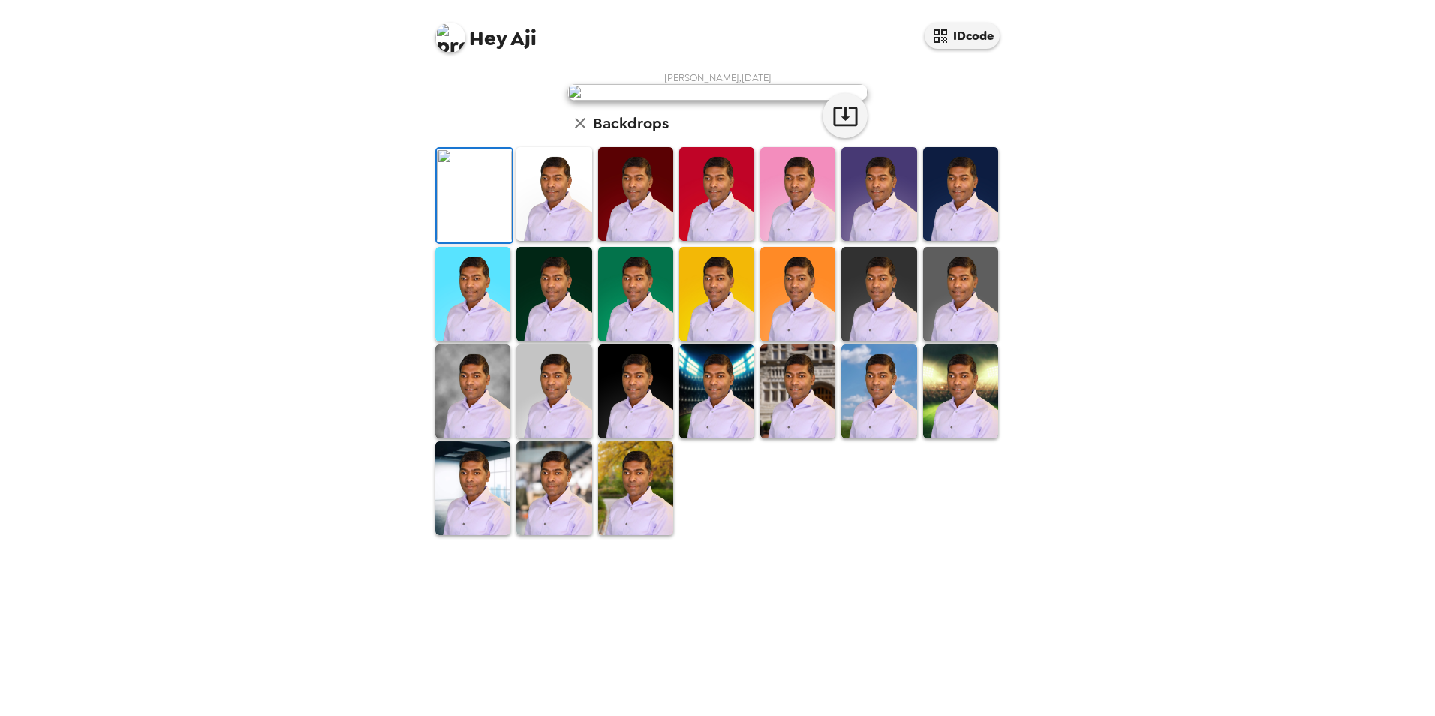
click at [550, 241] on img at bounding box center [553, 194] width 75 height 94
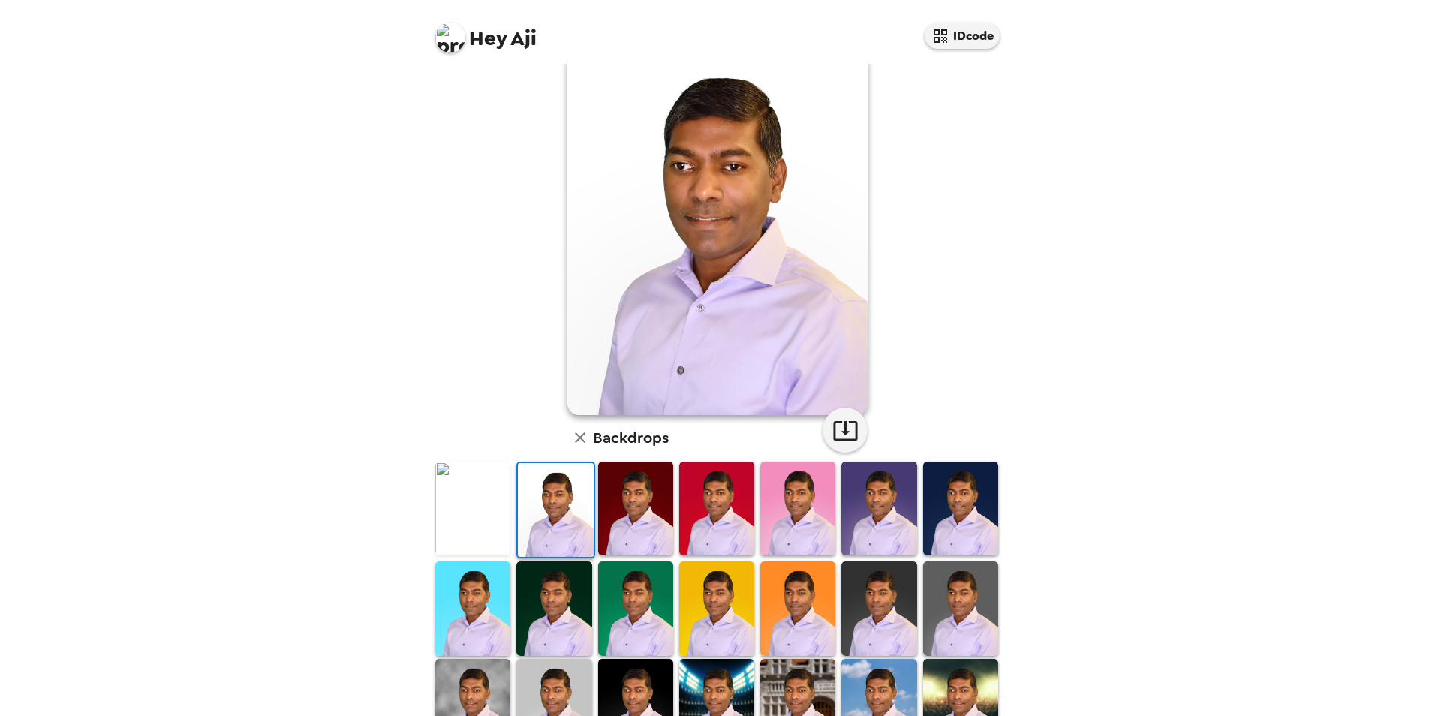
click at [637, 525] on img at bounding box center [635, 509] width 75 height 94
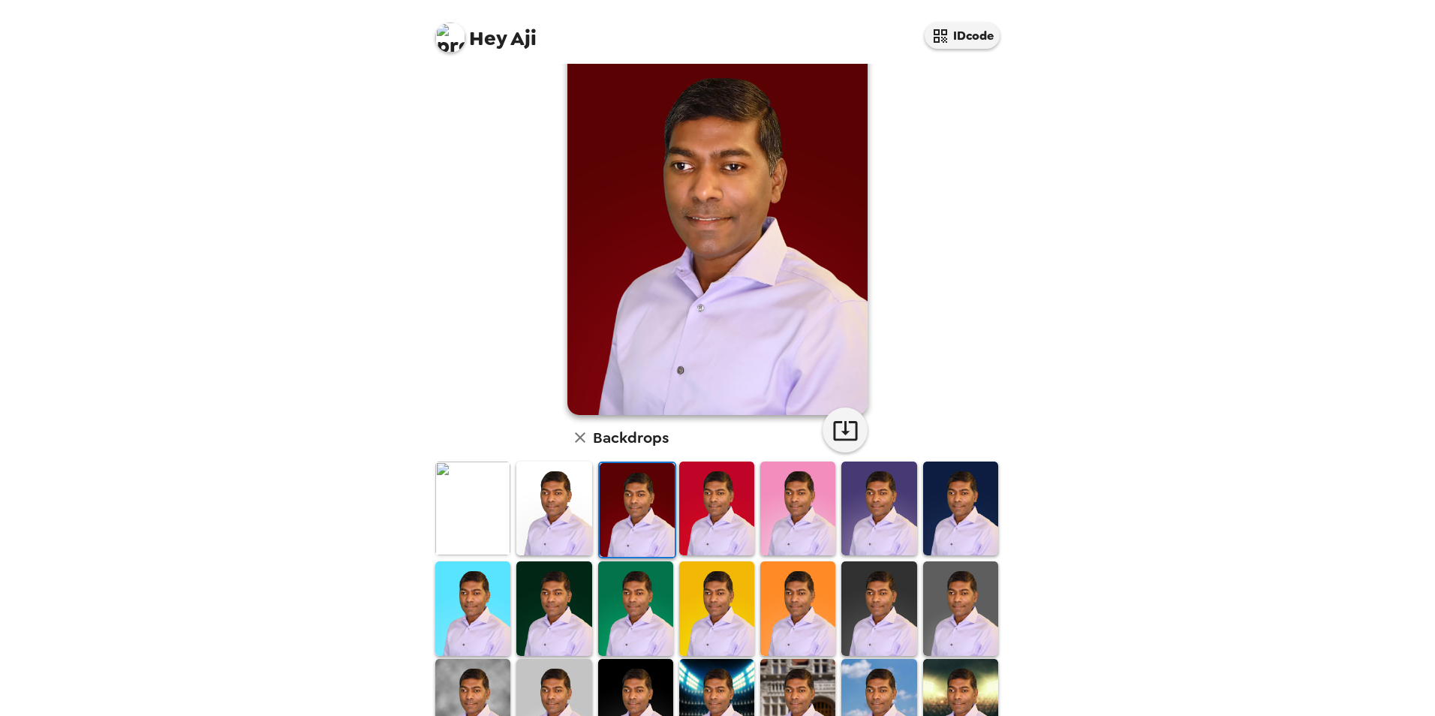
click at [707, 522] on img at bounding box center [716, 509] width 75 height 94
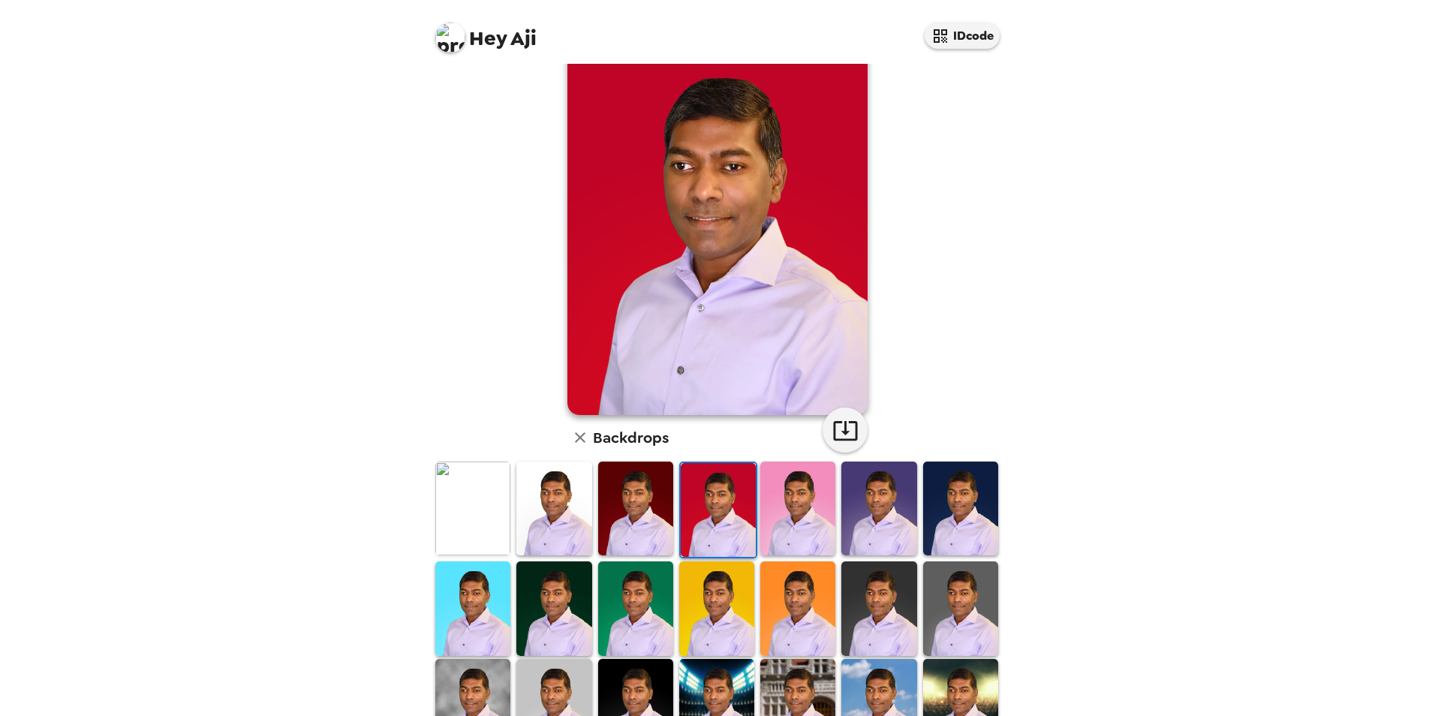
click at [795, 517] on img at bounding box center [797, 509] width 75 height 94
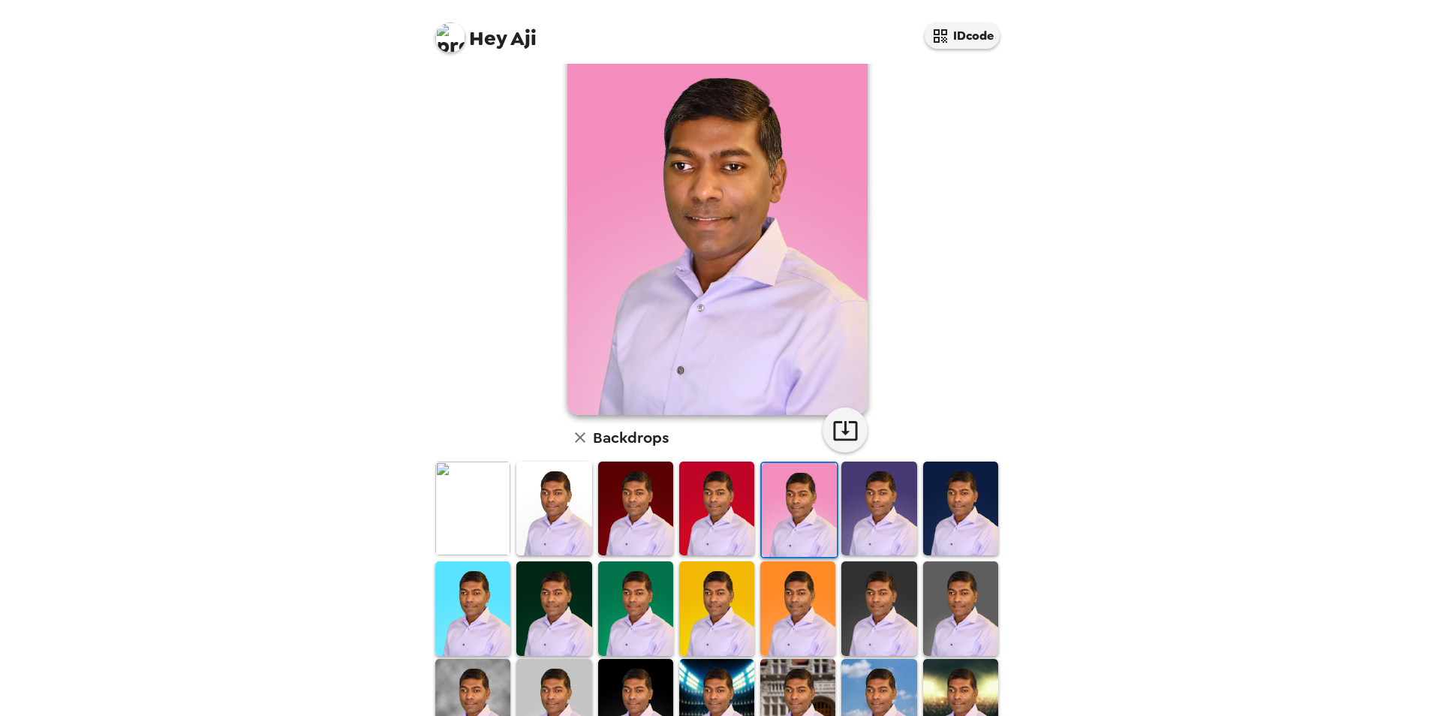
click at [868, 523] on img at bounding box center [878, 509] width 75 height 94
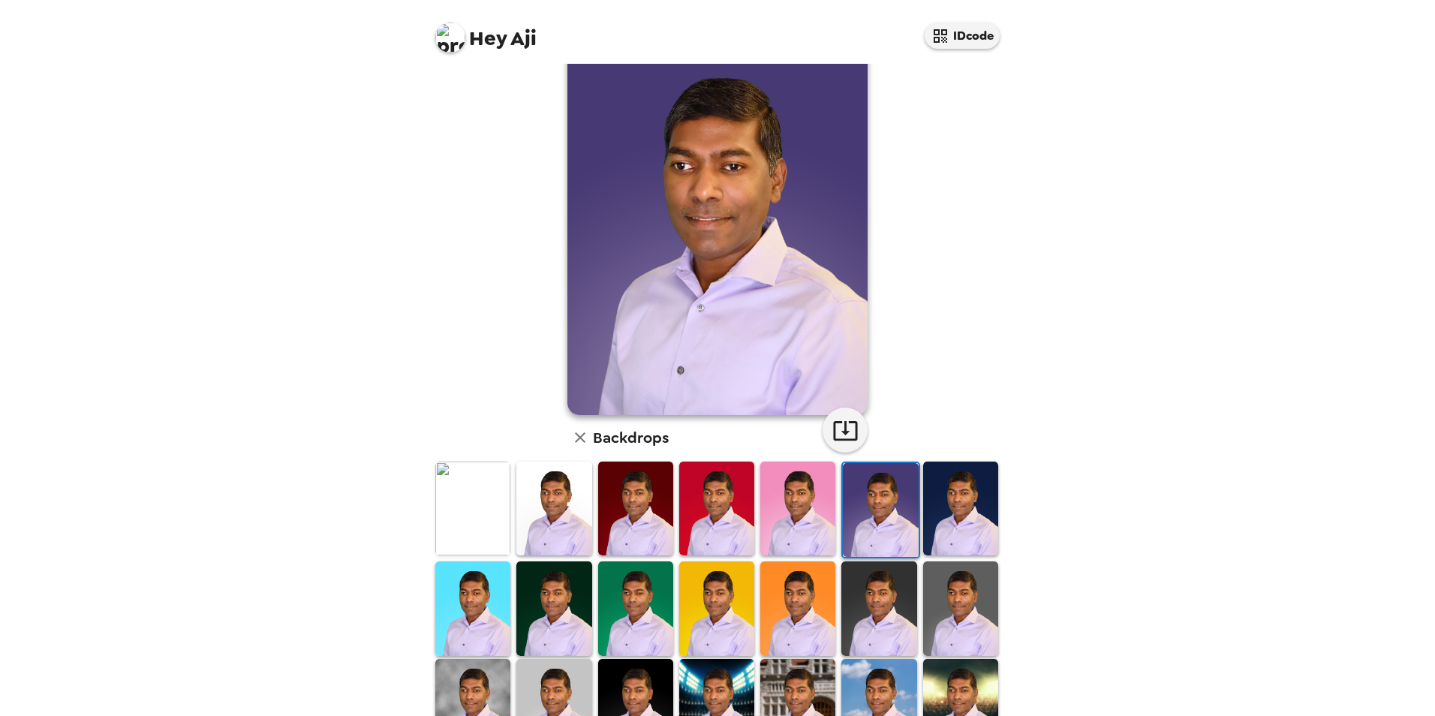
click at [939, 518] on img at bounding box center [960, 509] width 75 height 94
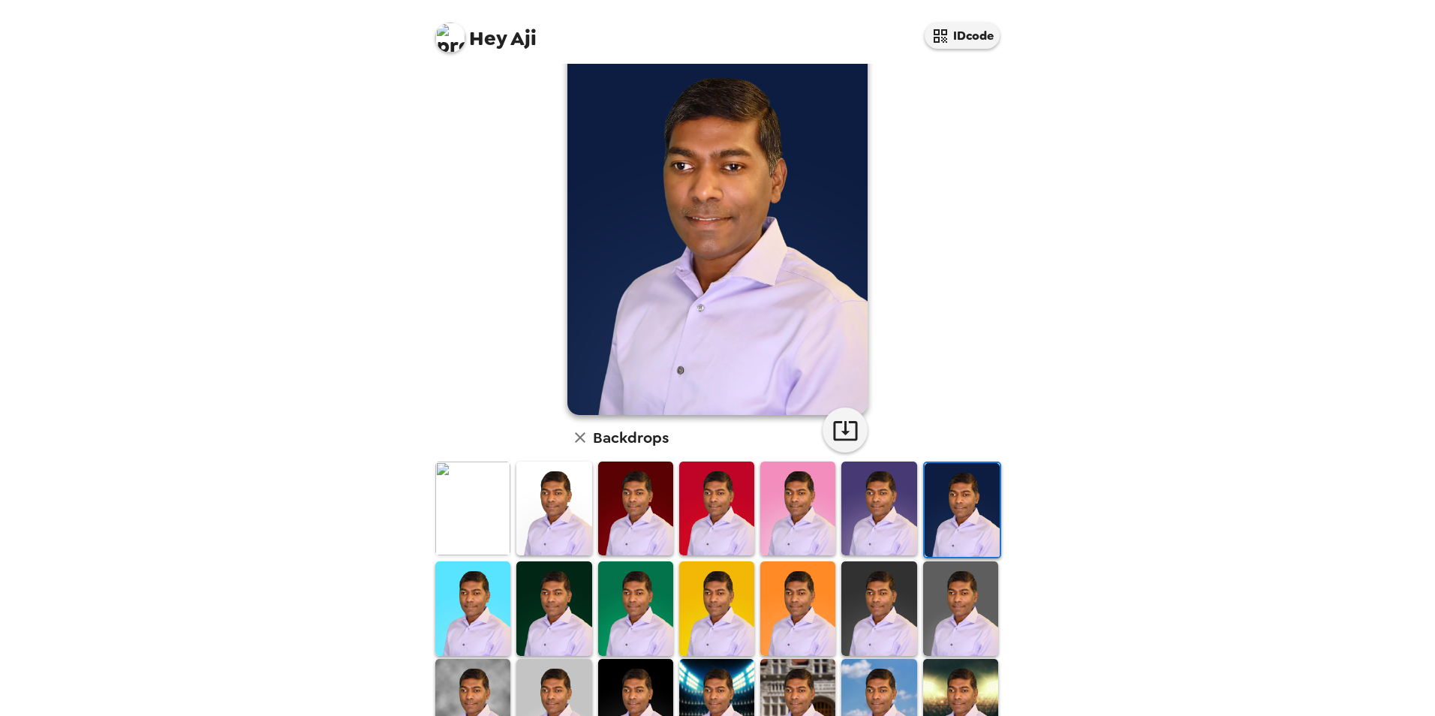
click at [456, 516] on img at bounding box center [472, 509] width 75 height 94
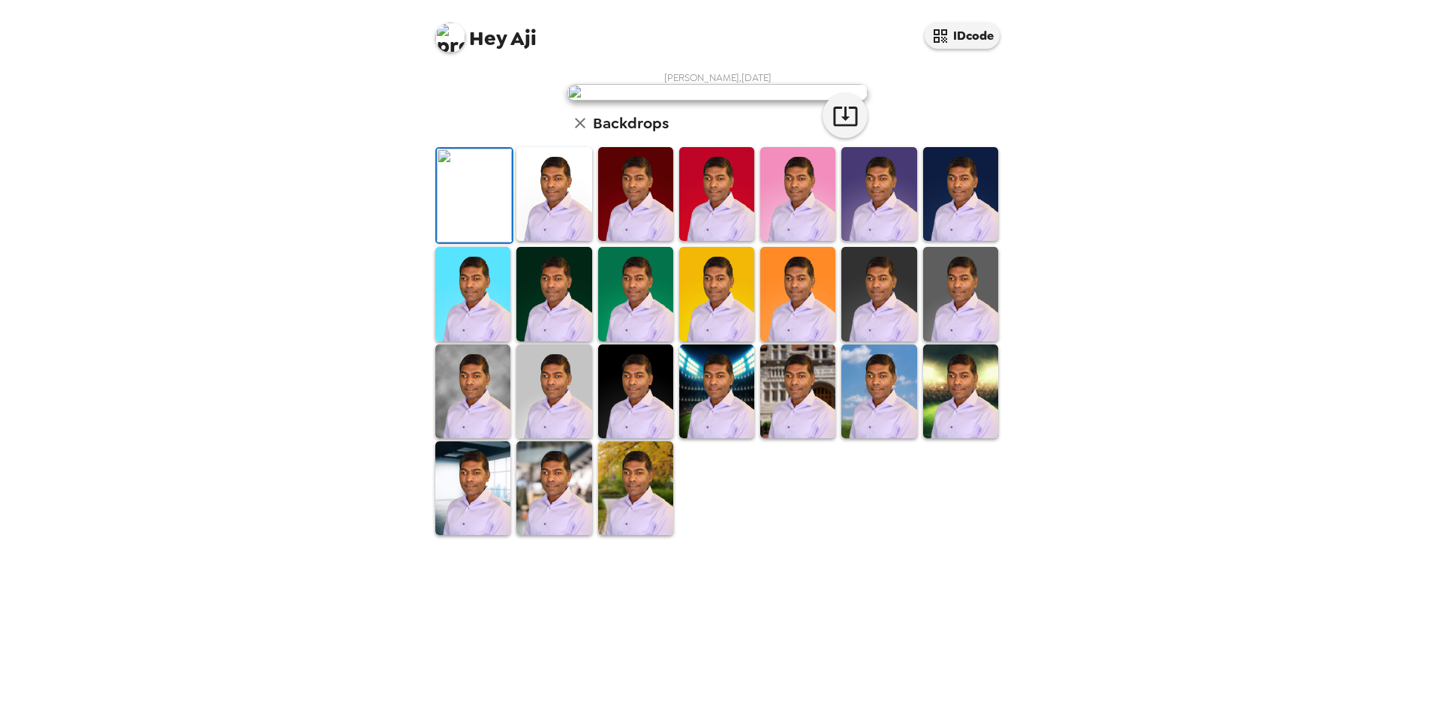
click at [542, 241] on img at bounding box center [553, 194] width 75 height 94
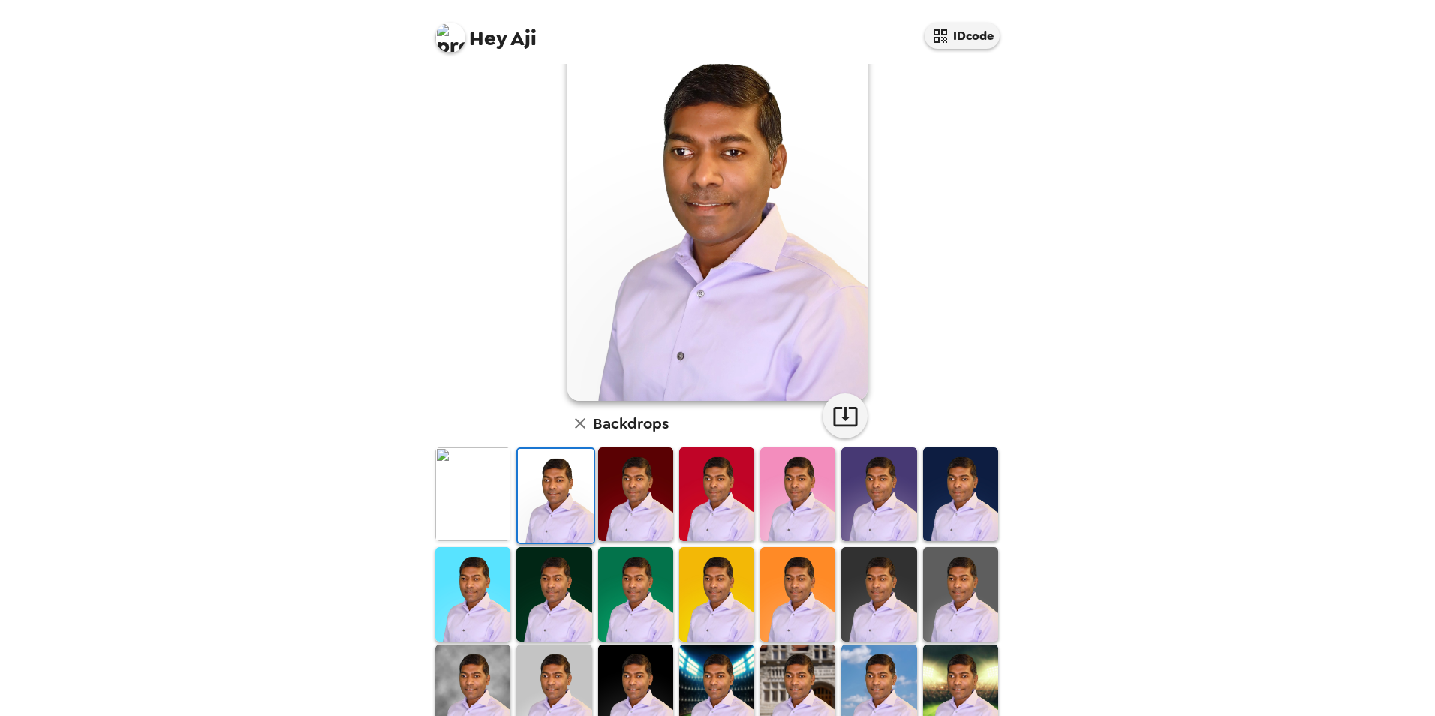
scroll to position [0, 0]
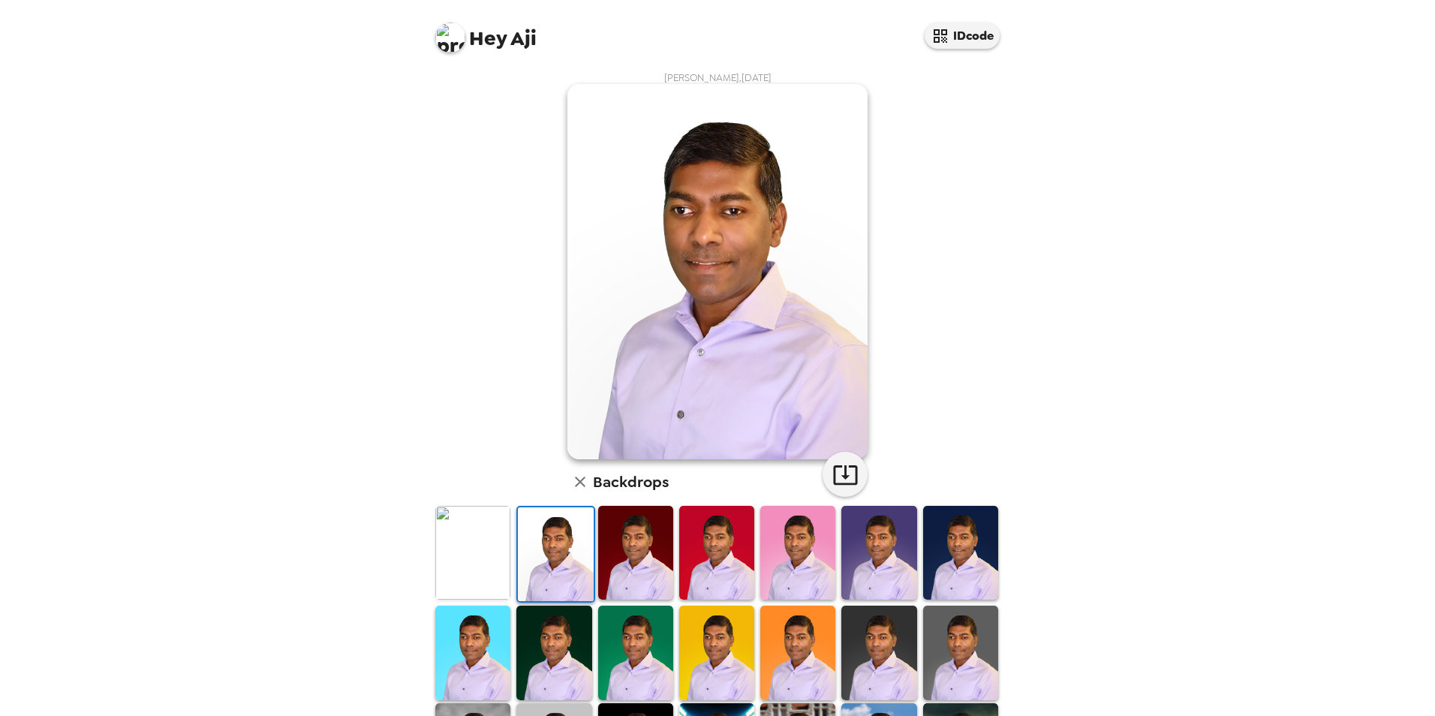
click at [1085, 419] on div "Hey Aji IDcode [PERSON_NAME] , [DATE] Backdrops" at bounding box center [717, 358] width 1435 height 716
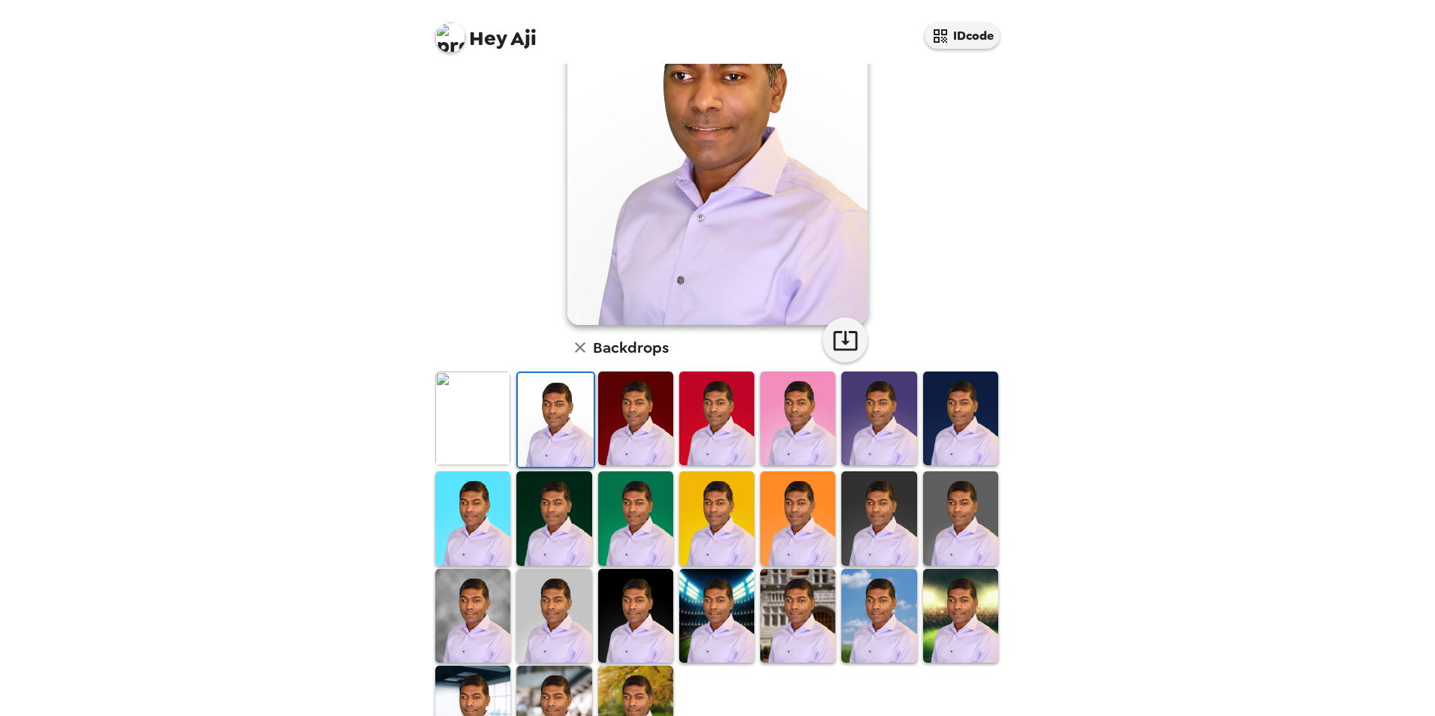
scroll to position [150, 0]
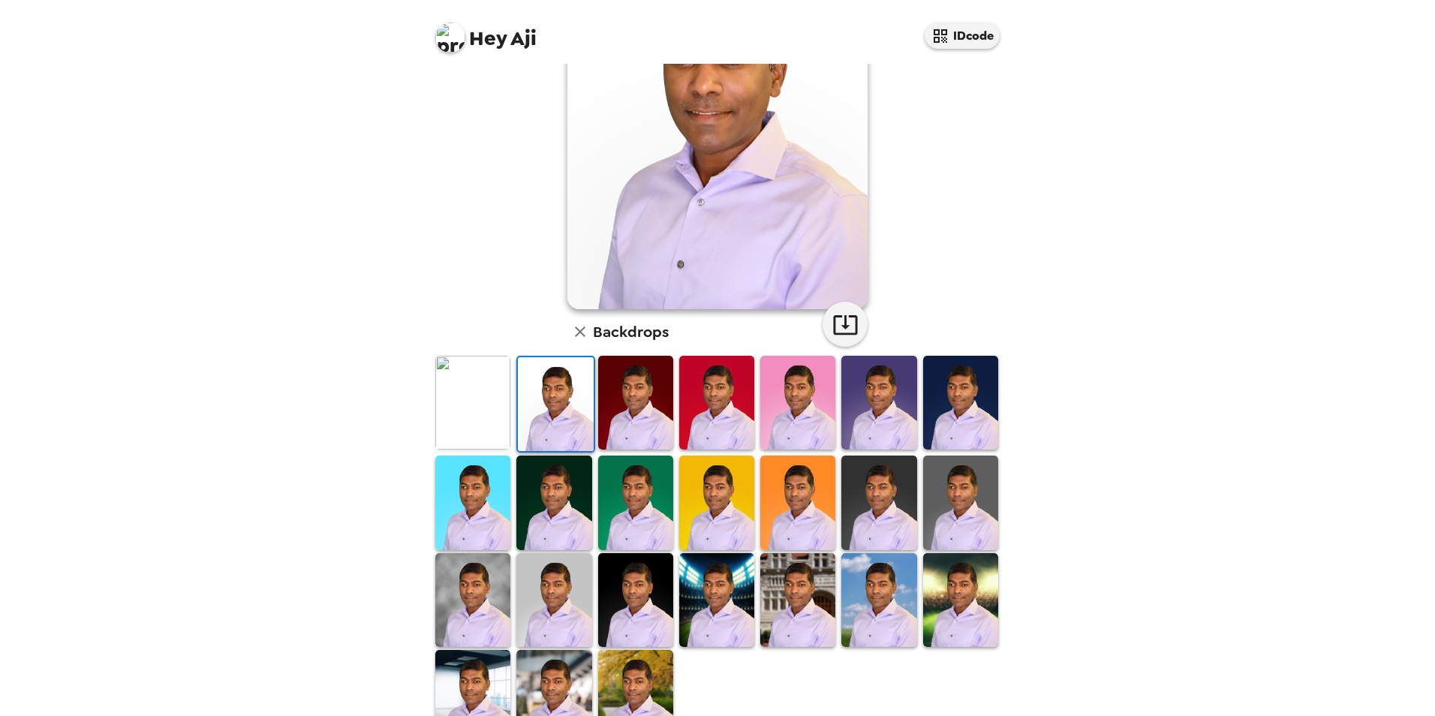
click at [470, 619] on img at bounding box center [472, 600] width 75 height 94
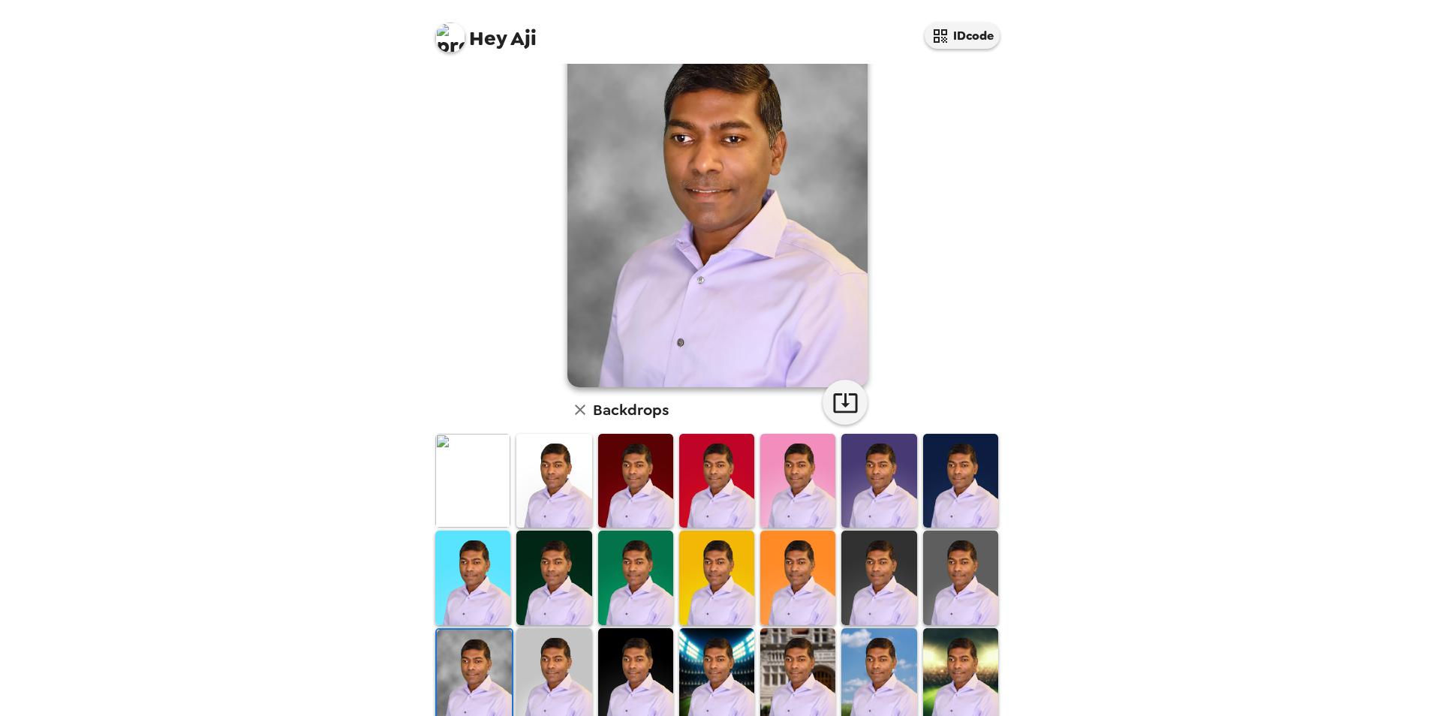
scroll to position [0, 0]
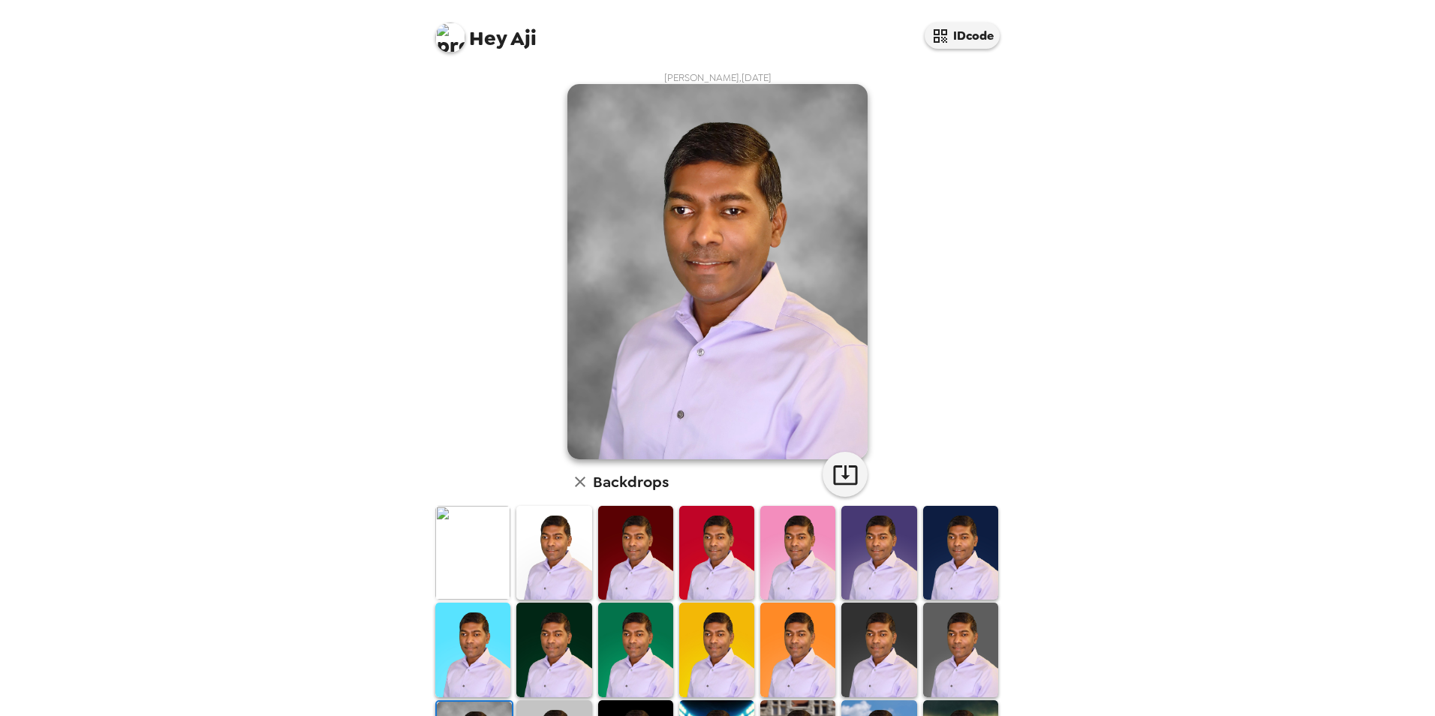
click at [493, 561] on img at bounding box center [472, 553] width 75 height 94
